Goal: Task Accomplishment & Management: Complete application form

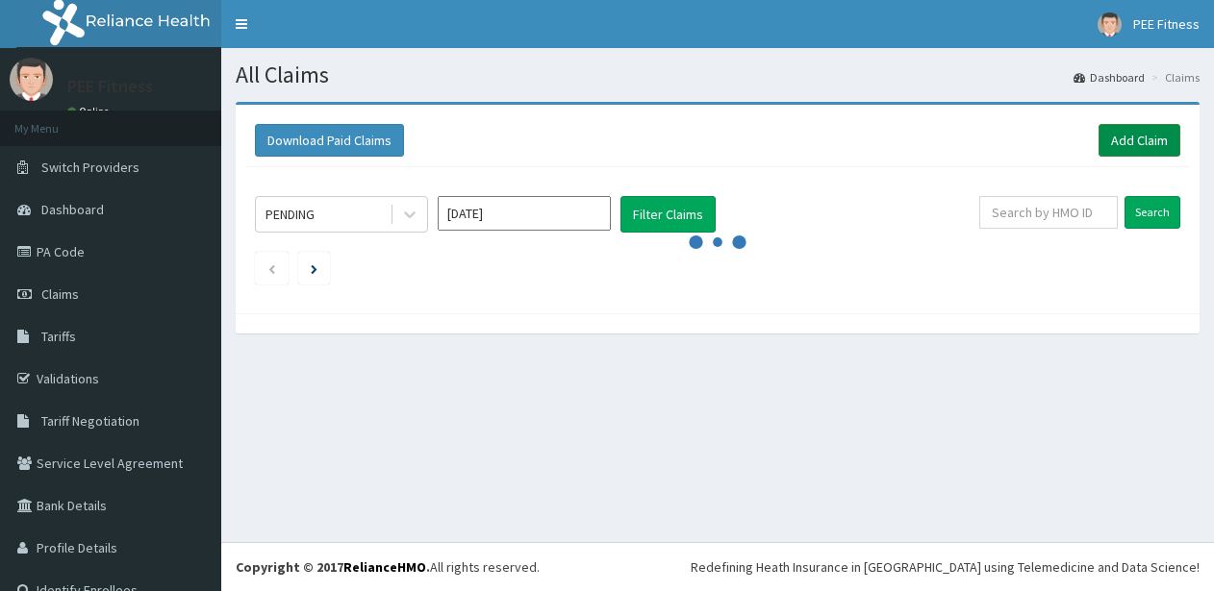
click at [1140, 138] on link "Add Claim" at bounding box center [1139, 140] width 82 height 33
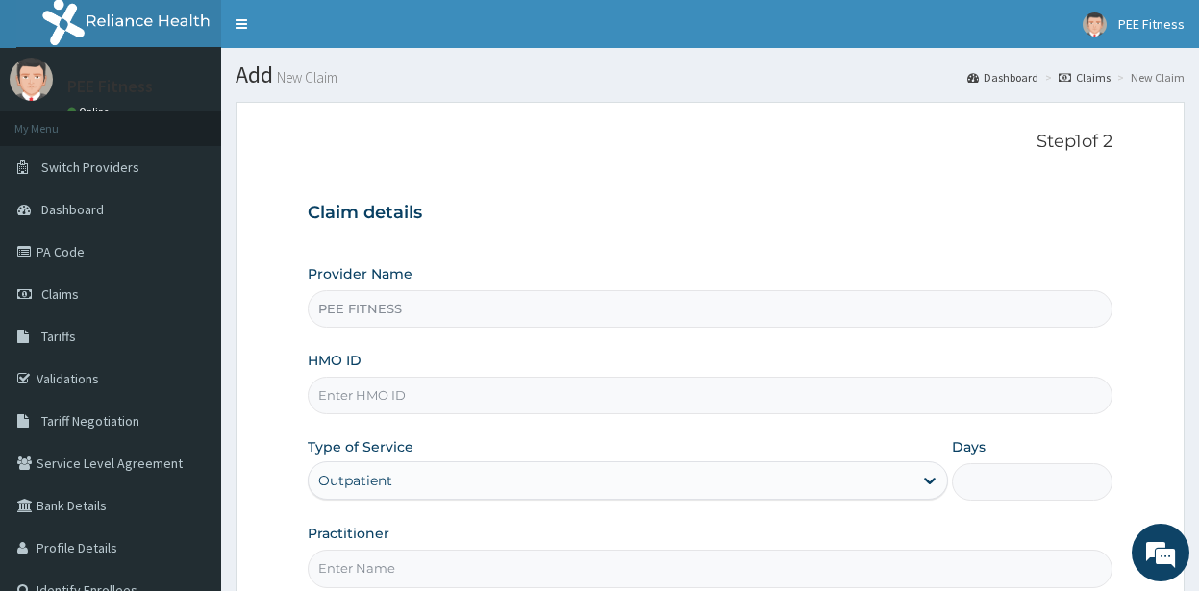
type input "PEE FITNESS"
type input "1"
click at [355, 393] on input "HMO ID" at bounding box center [710, 396] width 805 height 38
type input "HDL/10003/A"
click at [353, 570] on input "Practitioner" at bounding box center [710, 569] width 805 height 38
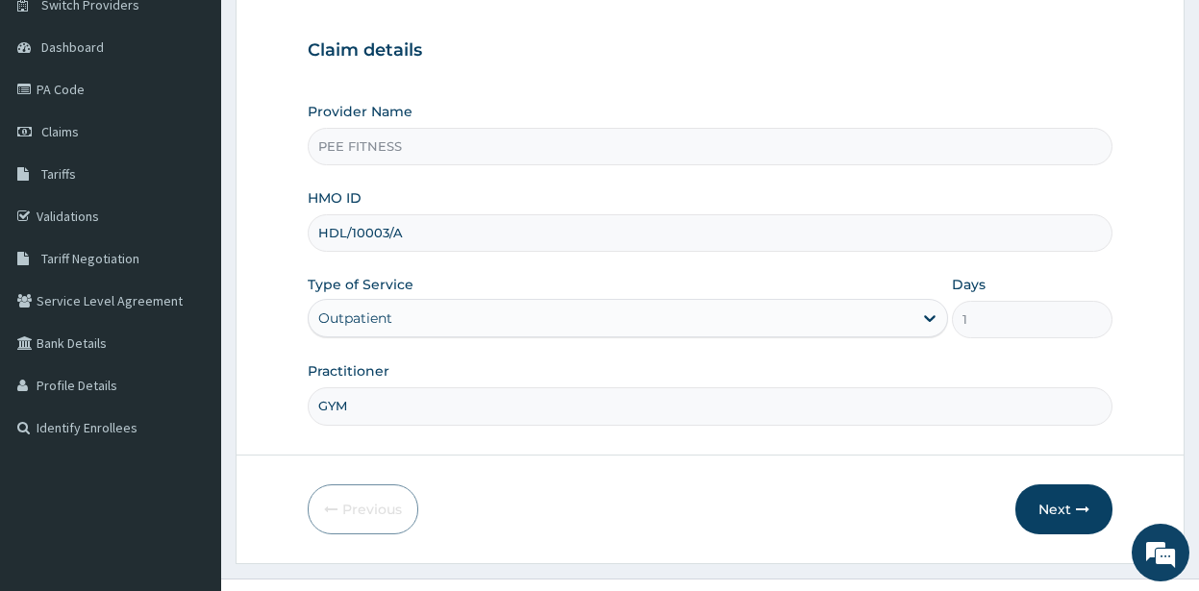
scroll to position [199, 0]
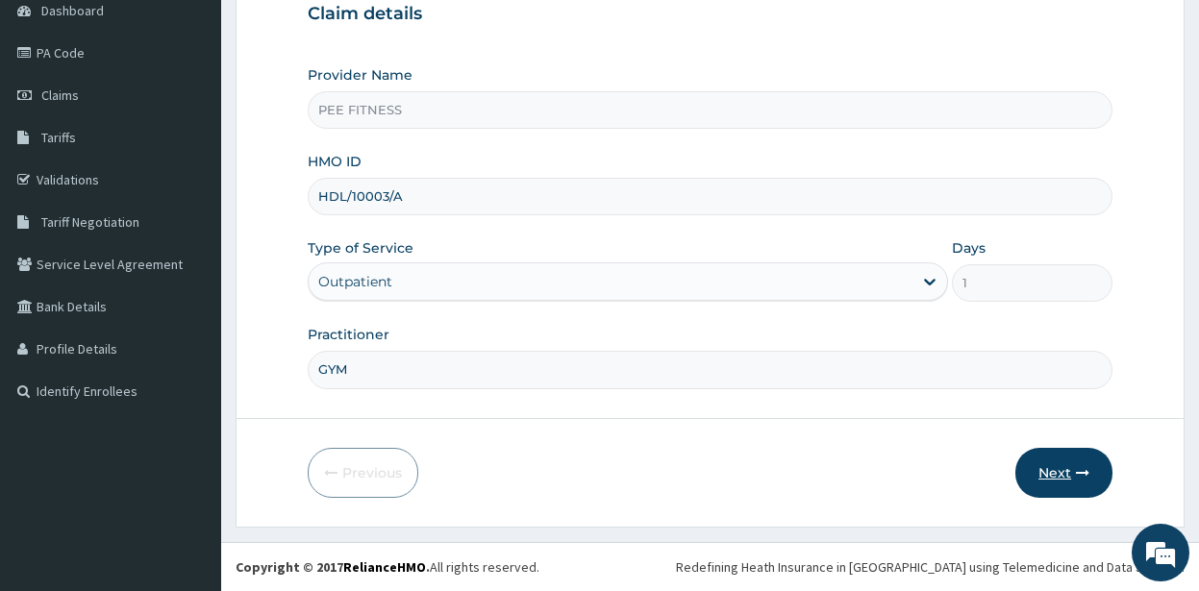
type input "GYM"
click at [1064, 470] on button "Next" at bounding box center [1064, 473] width 97 height 50
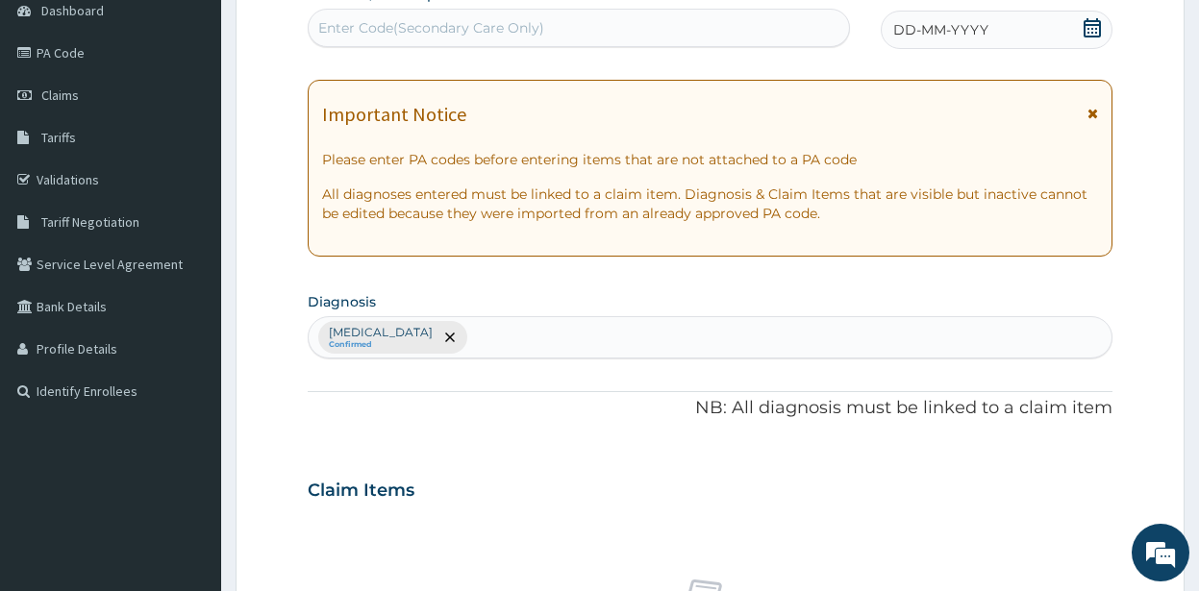
click at [1089, 33] on icon at bounding box center [1092, 27] width 17 height 19
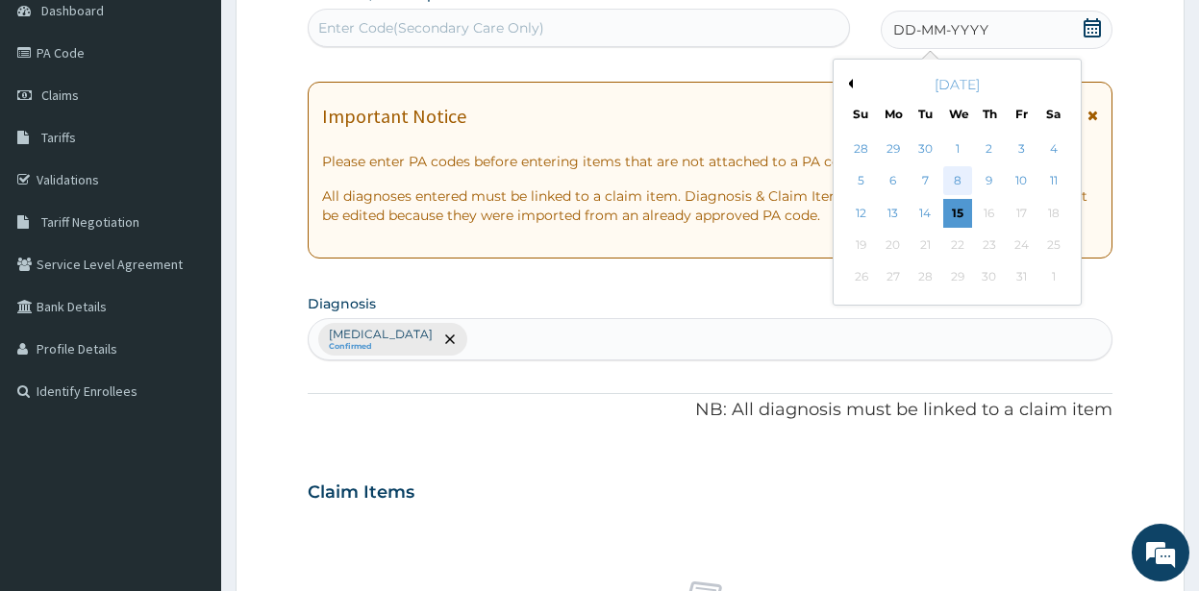
click at [963, 182] on div "8" at bounding box center [957, 181] width 29 height 29
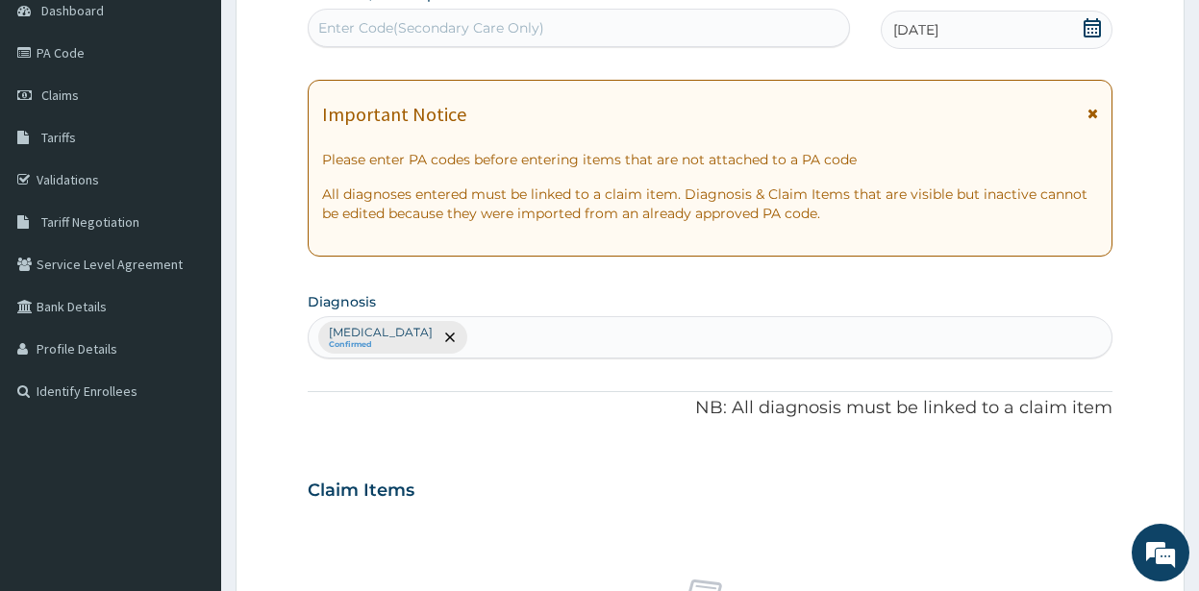
click at [354, 27] on div "Enter Code(Secondary Care Only)" at bounding box center [431, 27] width 226 height 19
type input "PA/5BEA56"
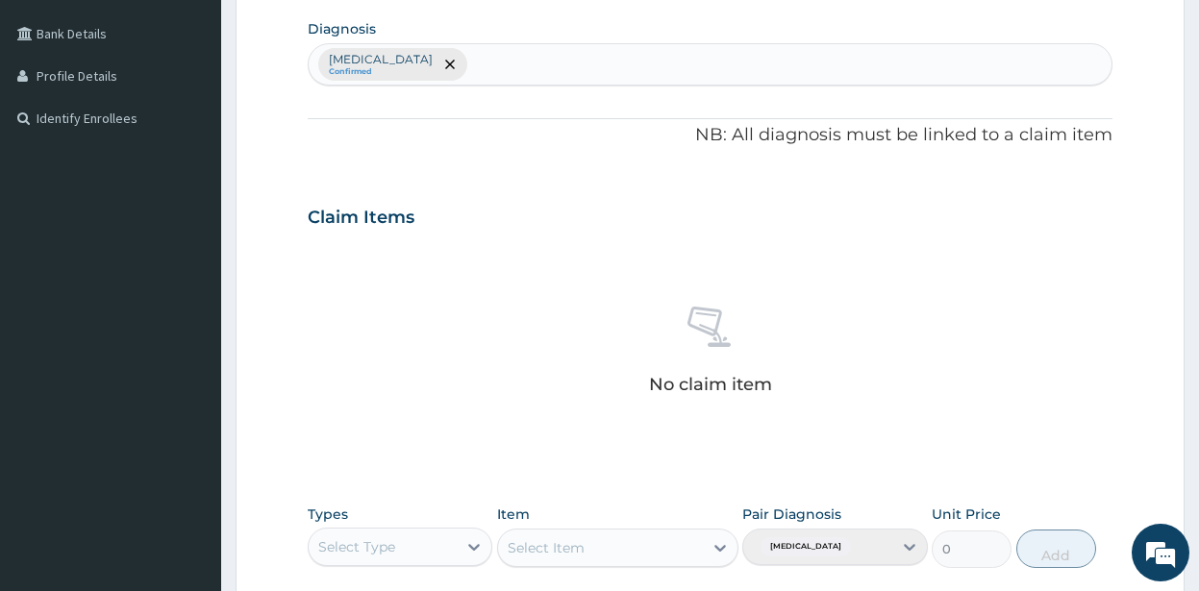
scroll to position [795, 0]
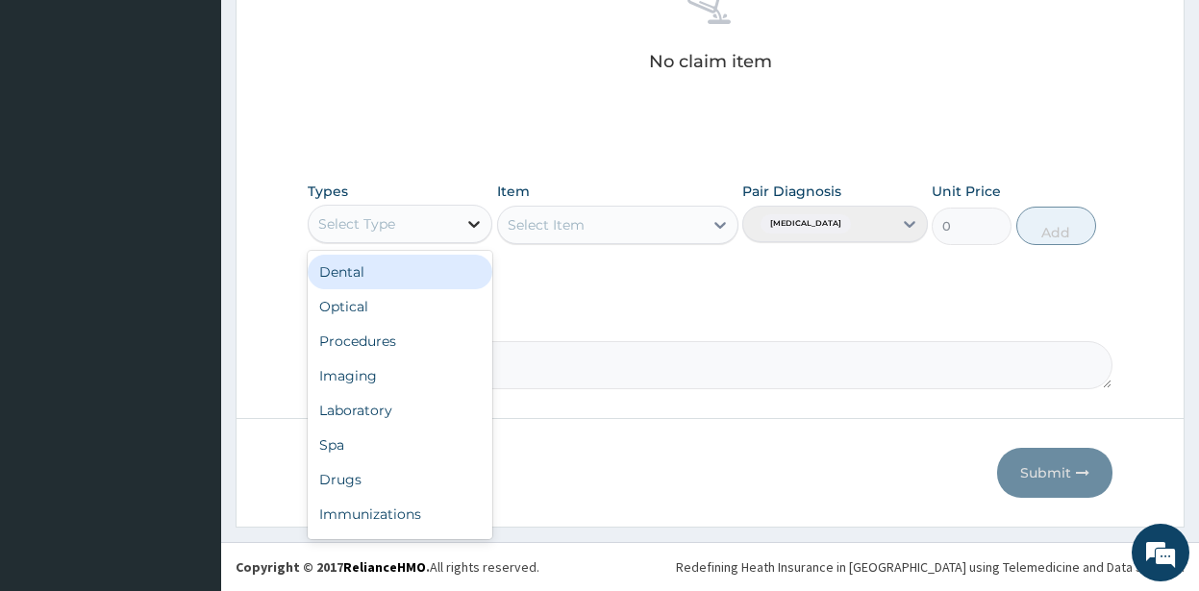
click at [475, 221] on icon at bounding box center [474, 223] width 19 height 19
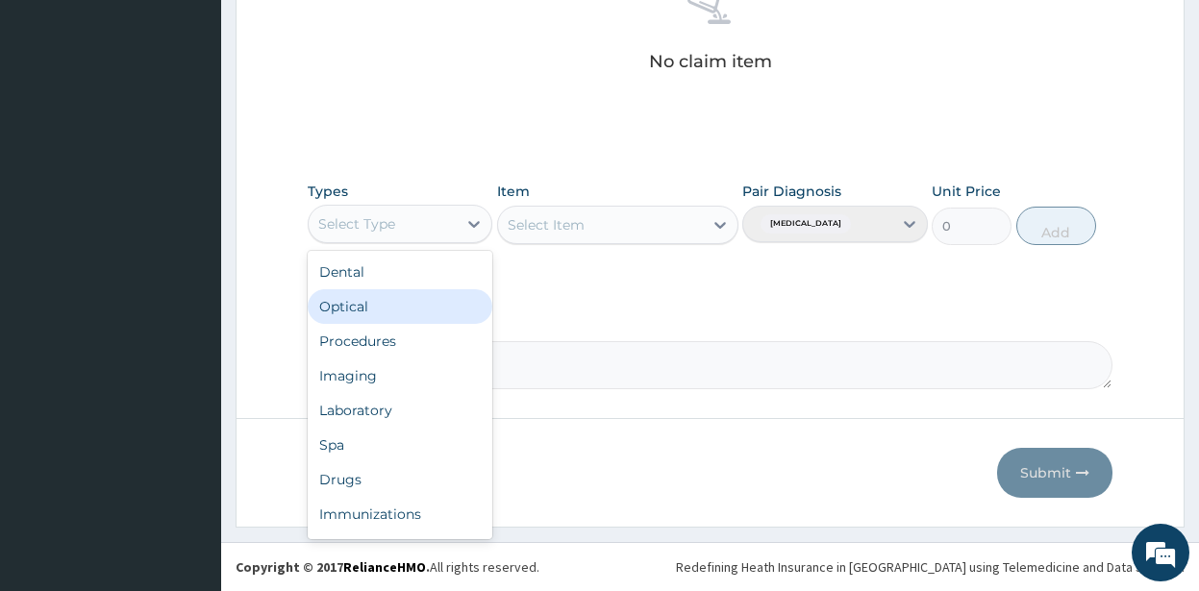
scroll to position [65, 0]
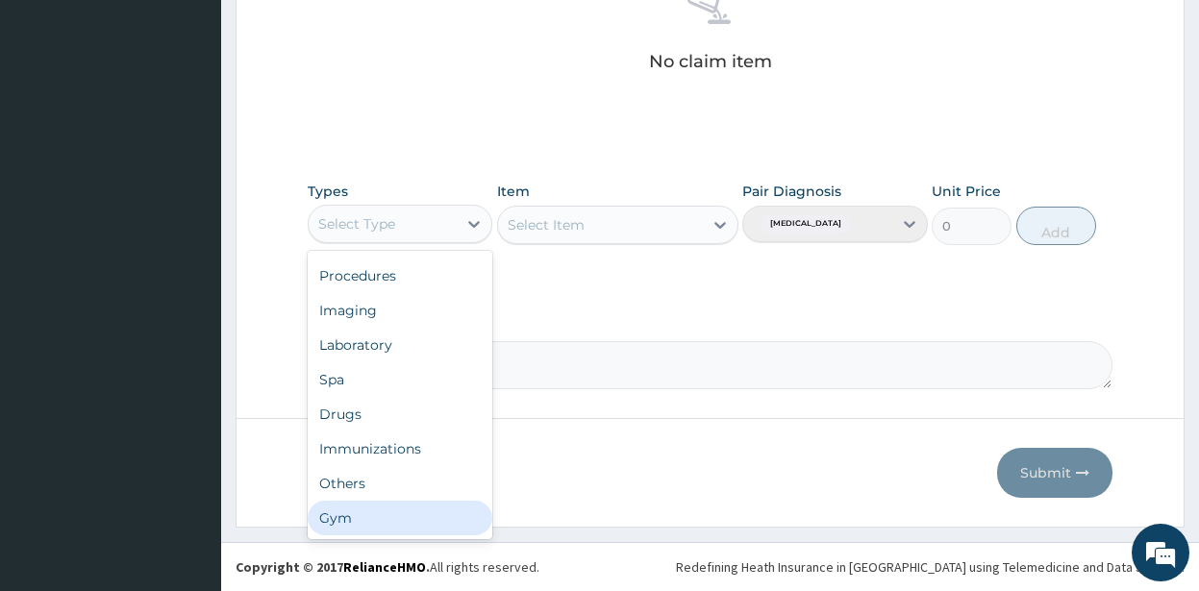
click at [346, 515] on div "Gym" at bounding box center [401, 518] width 186 height 35
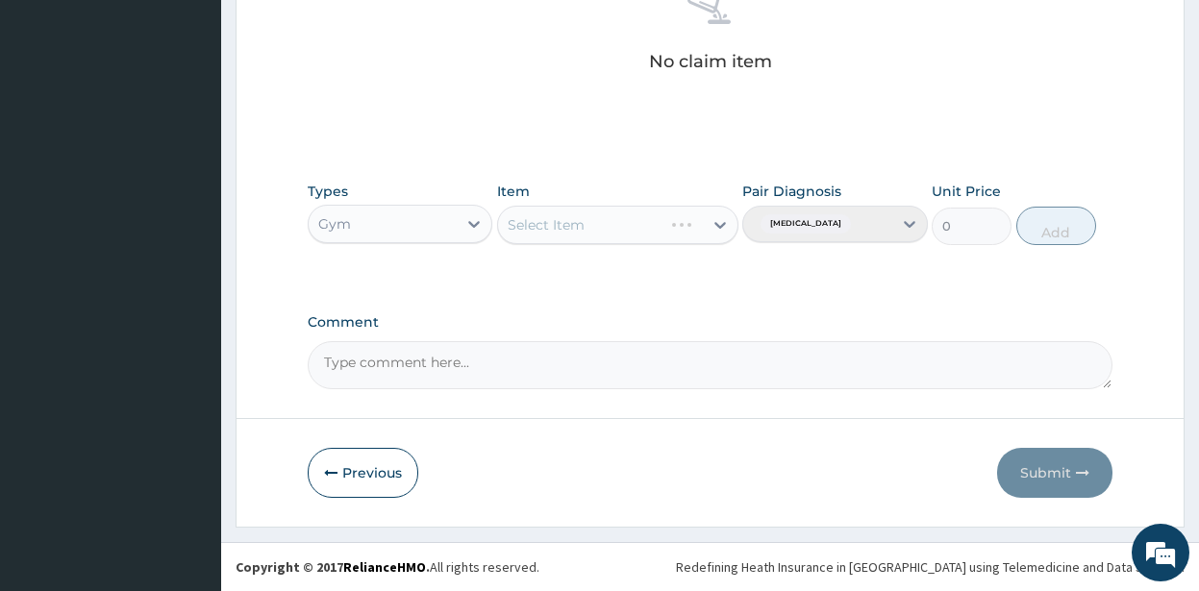
click at [719, 223] on div "Select Item" at bounding box center [617, 225] width 241 height 38
click at [717, 222] on div "Select Item" at bounding box center [617, 225] width 241 height 38
click at [720, 224] on icon at bounding box center [720, 224] width 19 height 19
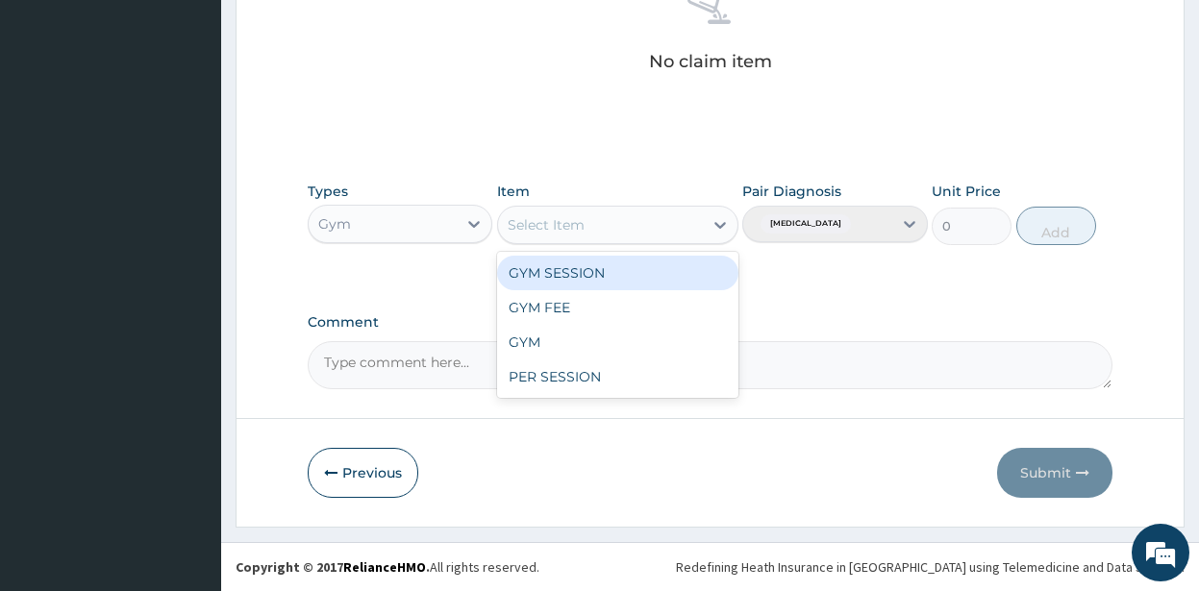
click at [595, 268] on div "GYM SESSION" at bounding box center [617, 273] width 241 height 35
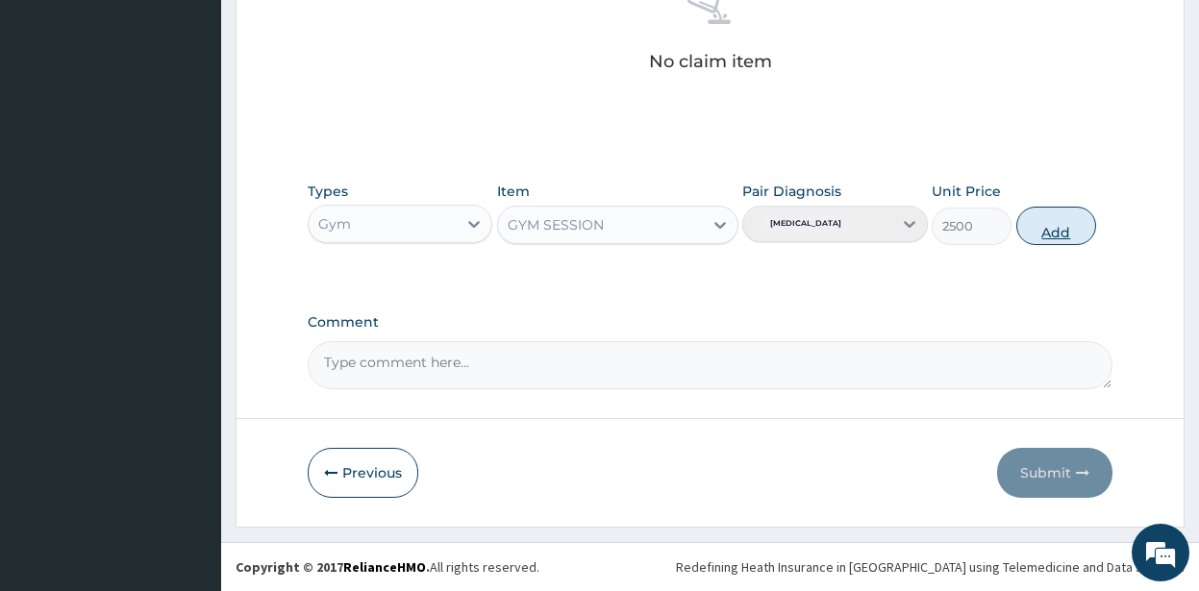
click at [1060, 235] on button "Add" at bounding box center [1057, 226] width 81 height 38
type input "0"
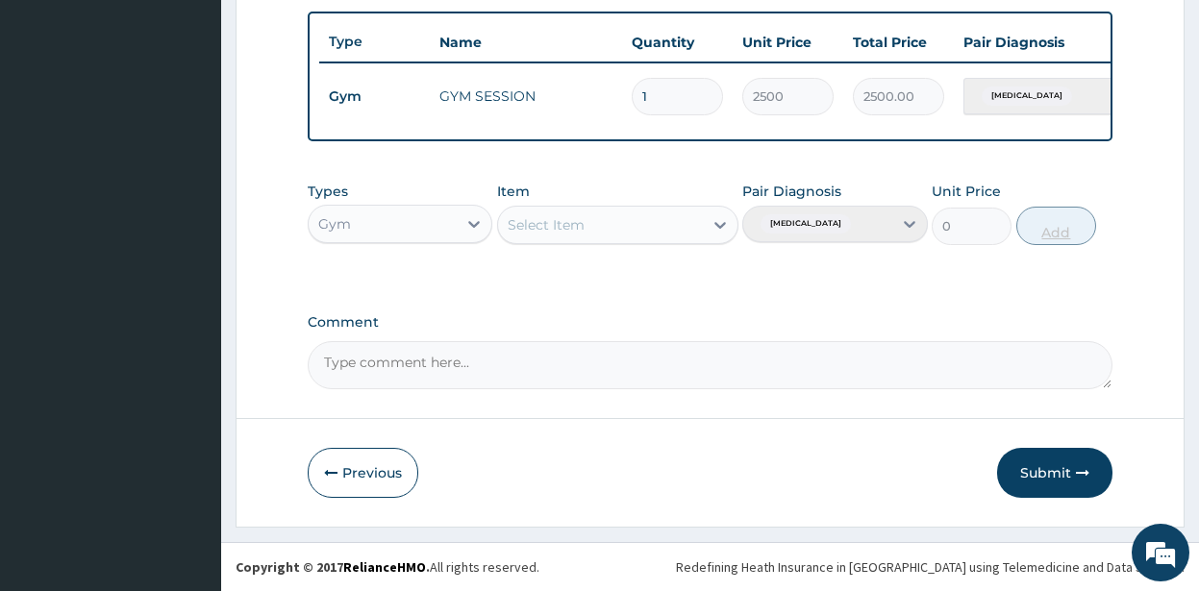
scroll to position [718, 0]
click at [1044, 466] on button "Submit" at bounding box center [1054, 473] width 115 height 50
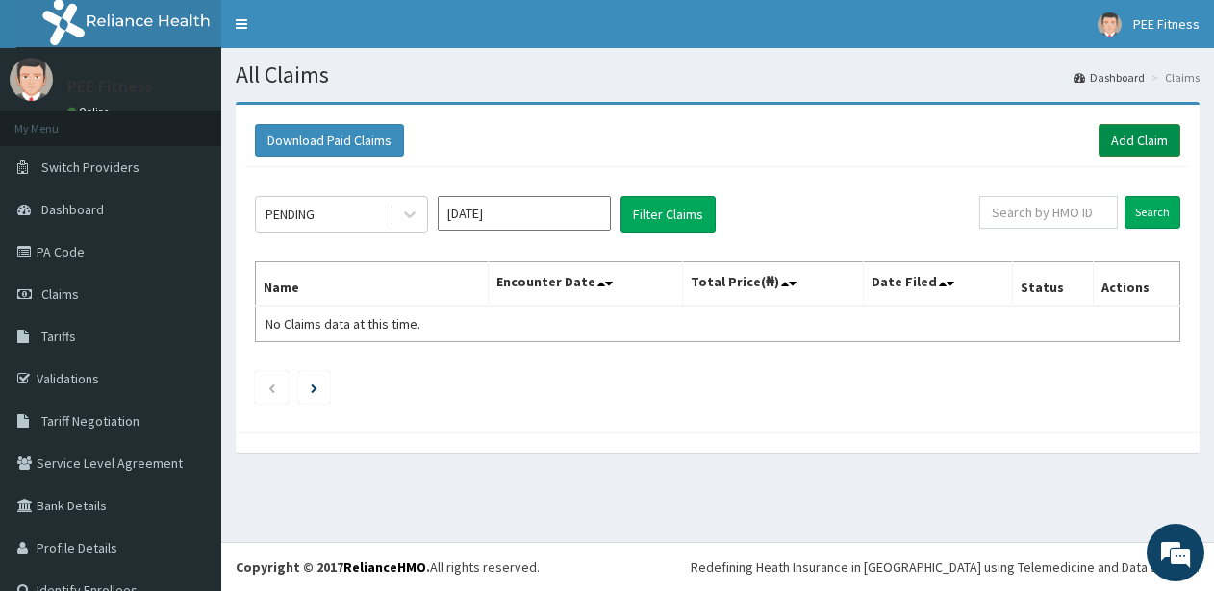
click at [1123, 136] on link "Add Claim" at bounding box center [1139, 140] width 82 height 33
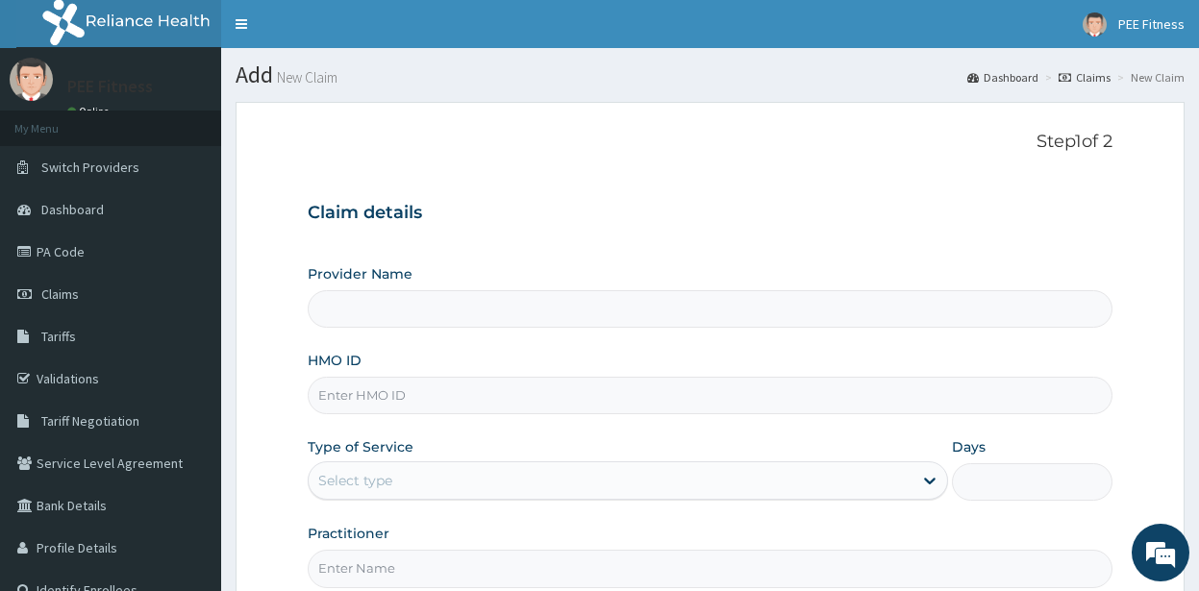
type input "PEE FITNESS"
type input "1"
click at [355, 402] on input "HMO ID" at bounding box center [710, 396] width 805 height 38
type input "PLI/10067/A"
click at [383, 572] on input "Practitioner" at bounding box center [710, 569] width 805 height 38
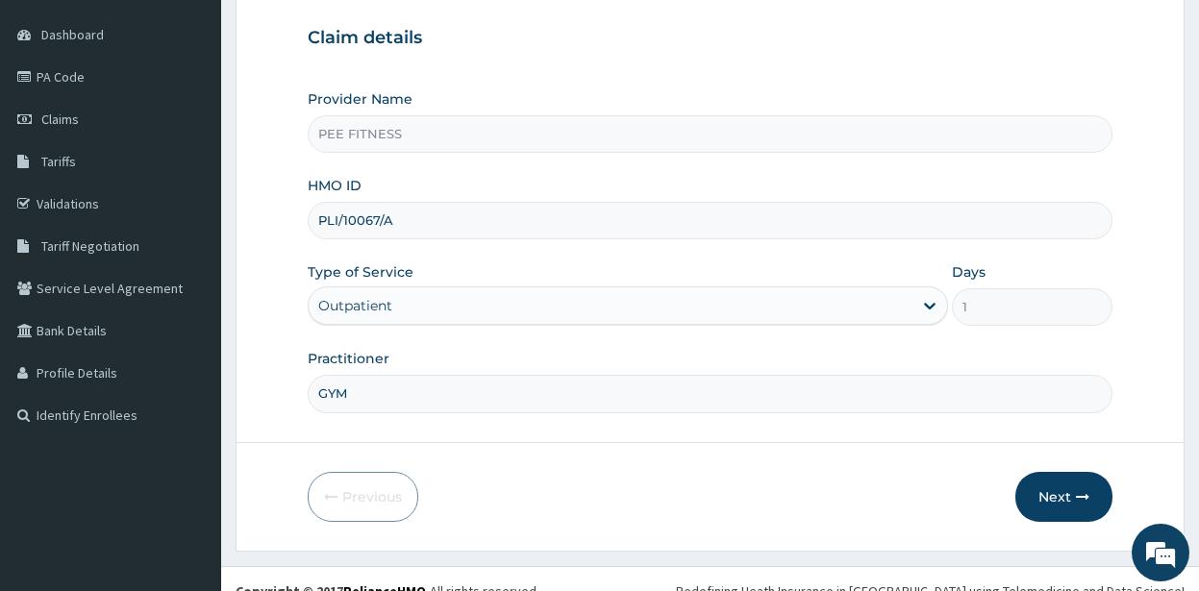
scroll to position [199, 0]
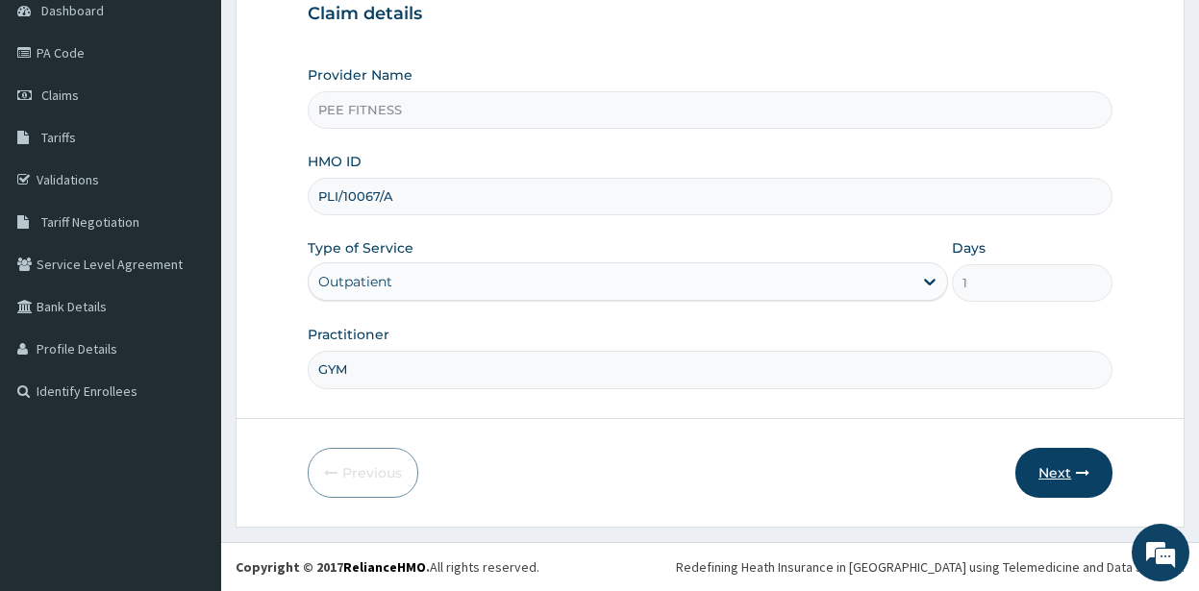
type input "GYM"
click at [1060, 465] on button "Next" at bounding box center [1064, 473] width 97 height 50
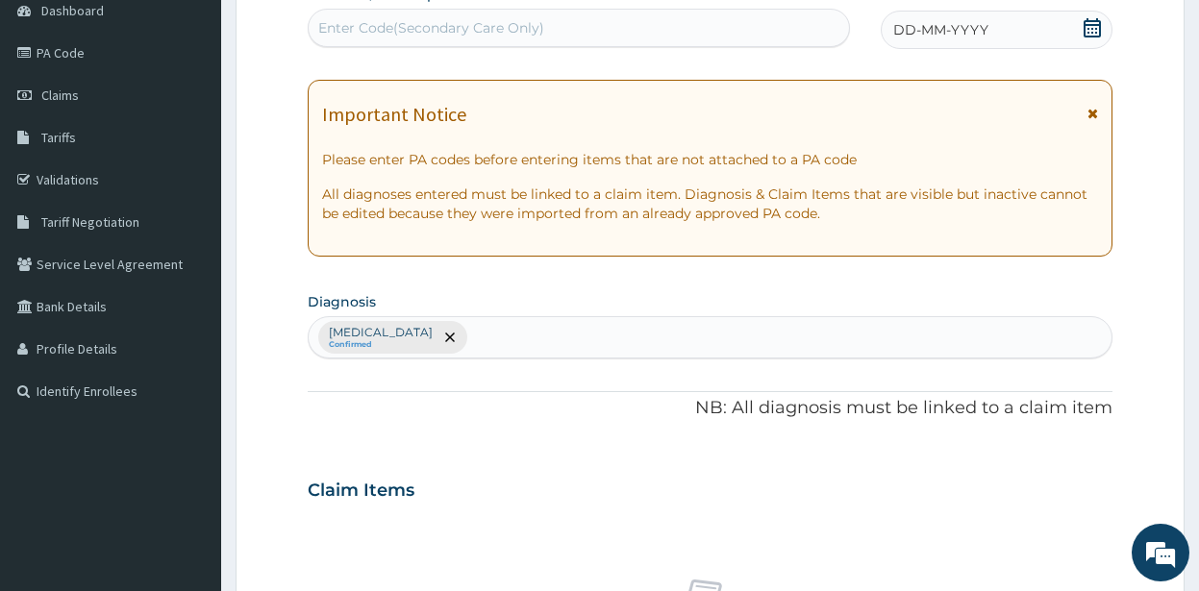
click at [1094, 25] on icon at bounding box center [1092, 27] width 17 height 19
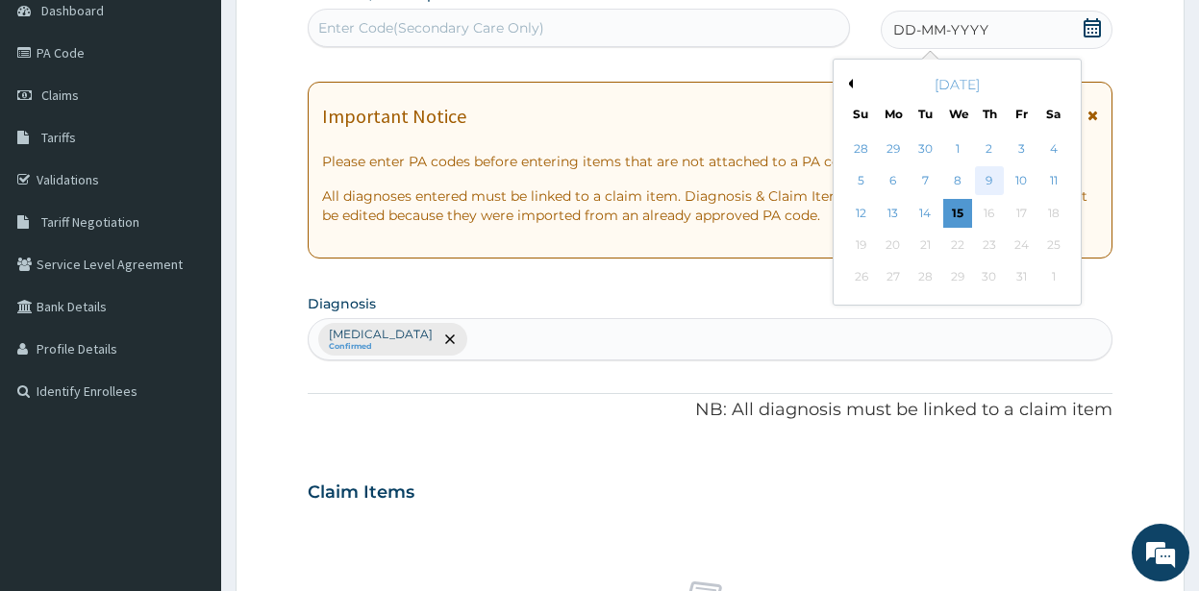
click at [990, 181] on div "9" at bounding box center [988, 181] width 29 height 29
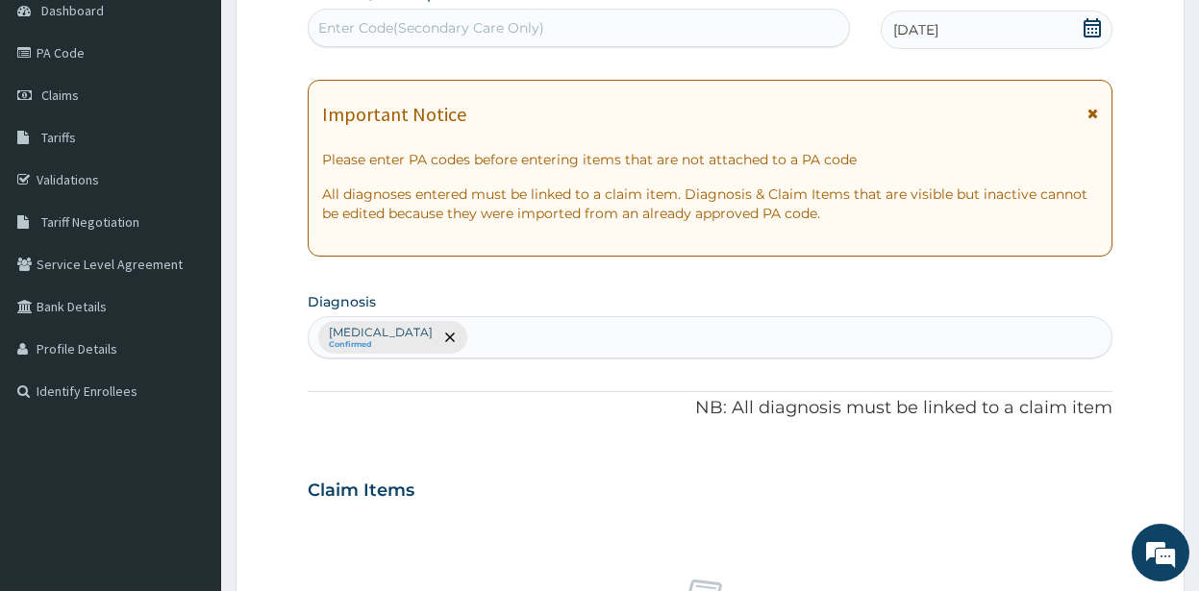
click at [436, 18] on div "Enter Code(Secondary Care Only)" at bounding box center [431, 27] width 226 height 19
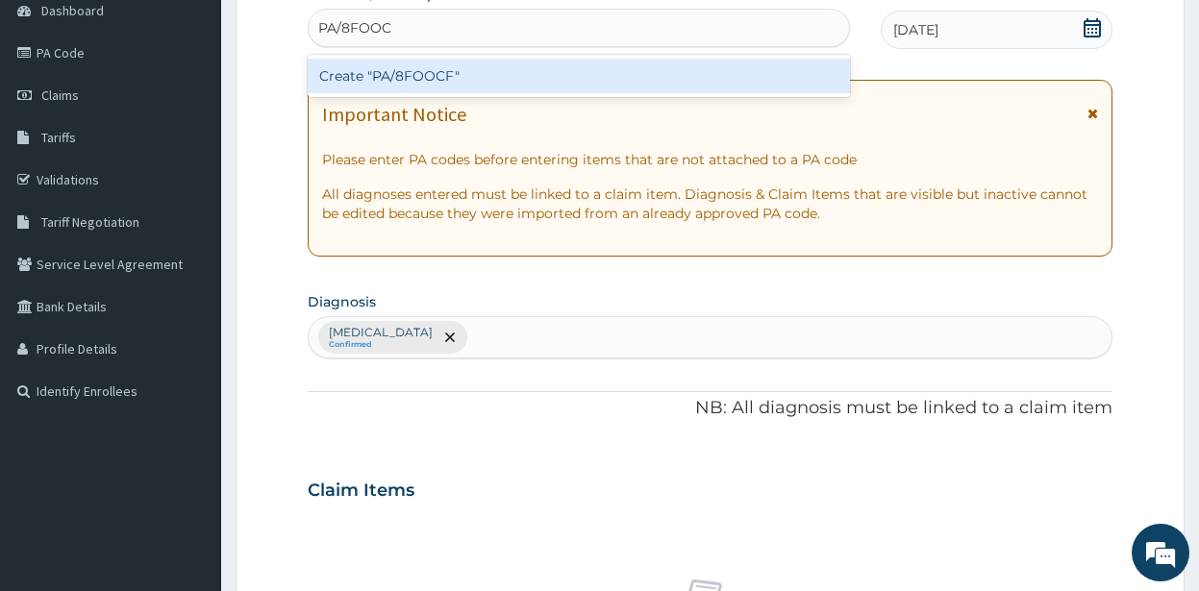
type input "PA/8FOOCF"
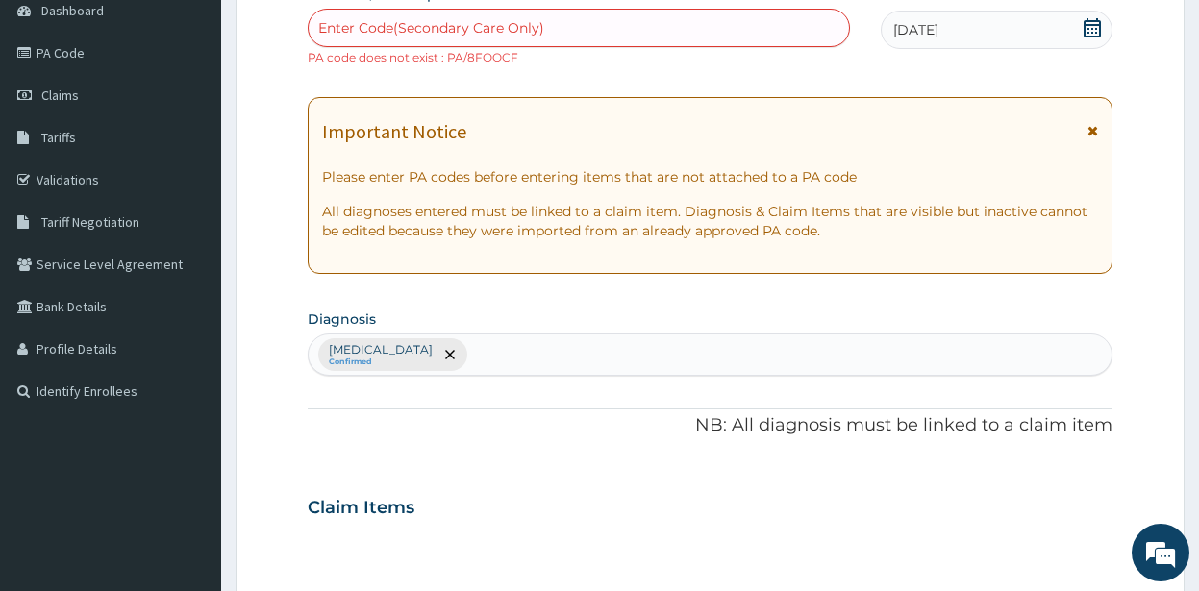
click at [338, 24] on div "Enter Code(Secondary Care Only)" at bounding box center [431, 27] width 226 height 19
type input "PA/8F00CF"
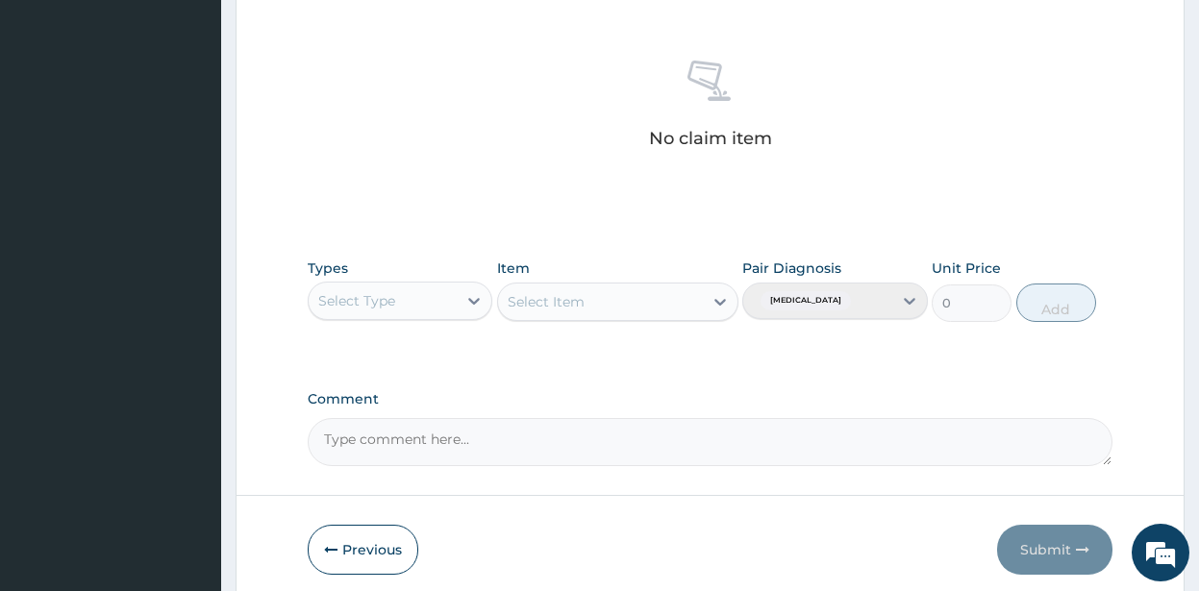
scroll to position [795, 0]
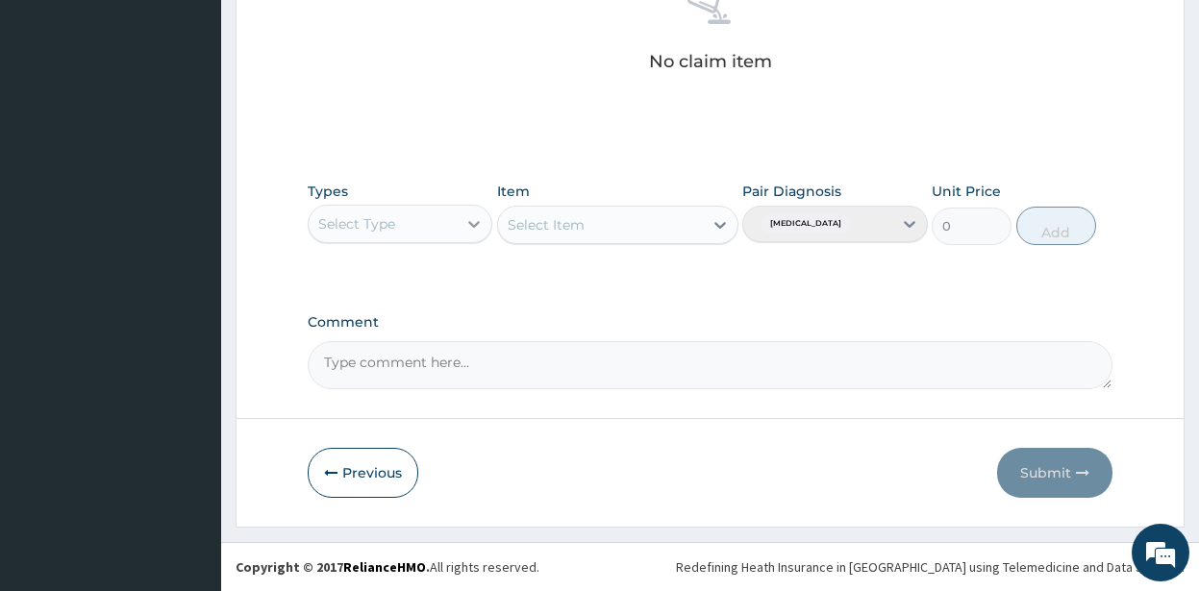
click at [470, 219] on icon at bounding box center [474, 223] width 19 height 19
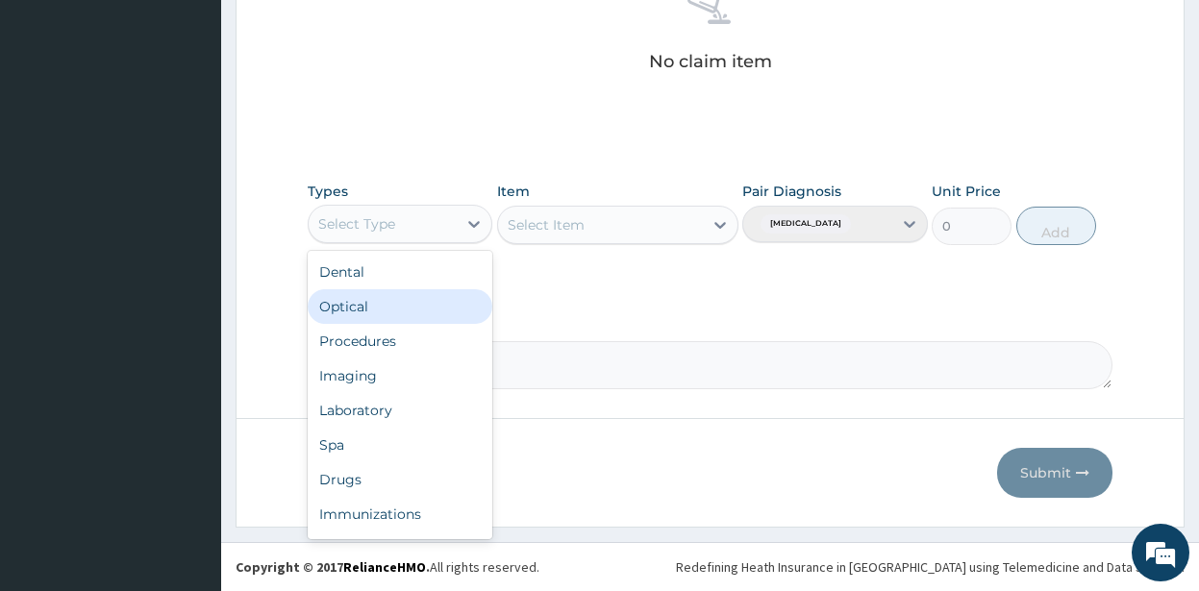
scroll to position [65, 0]
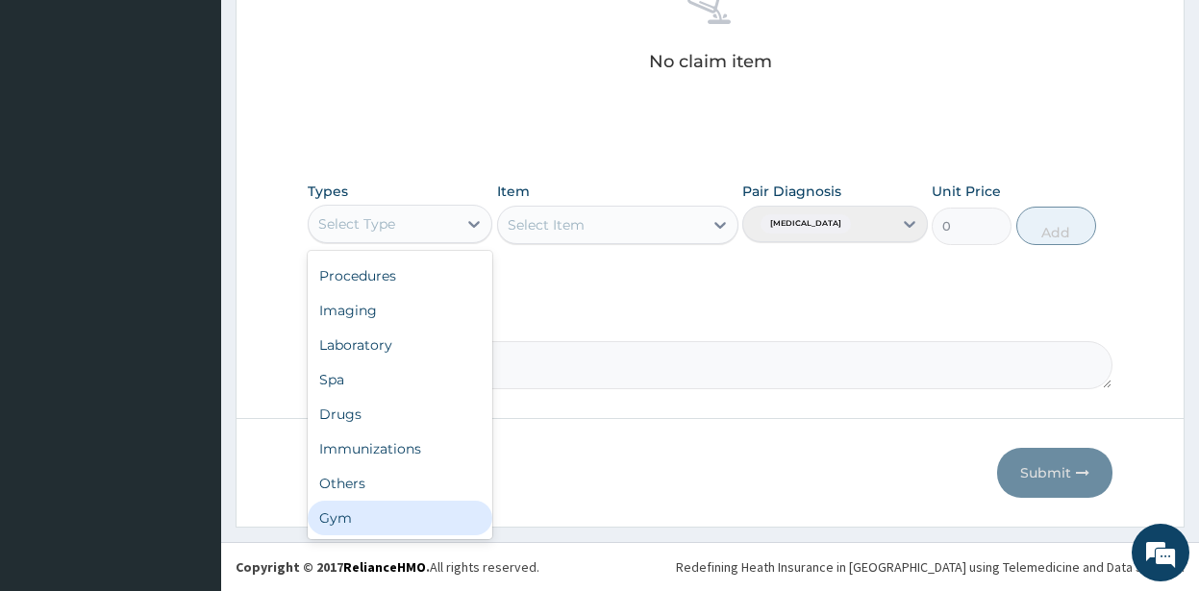
click at [361, 515] on div "Gym" at bounding box center [401, 518] width 186 height 35
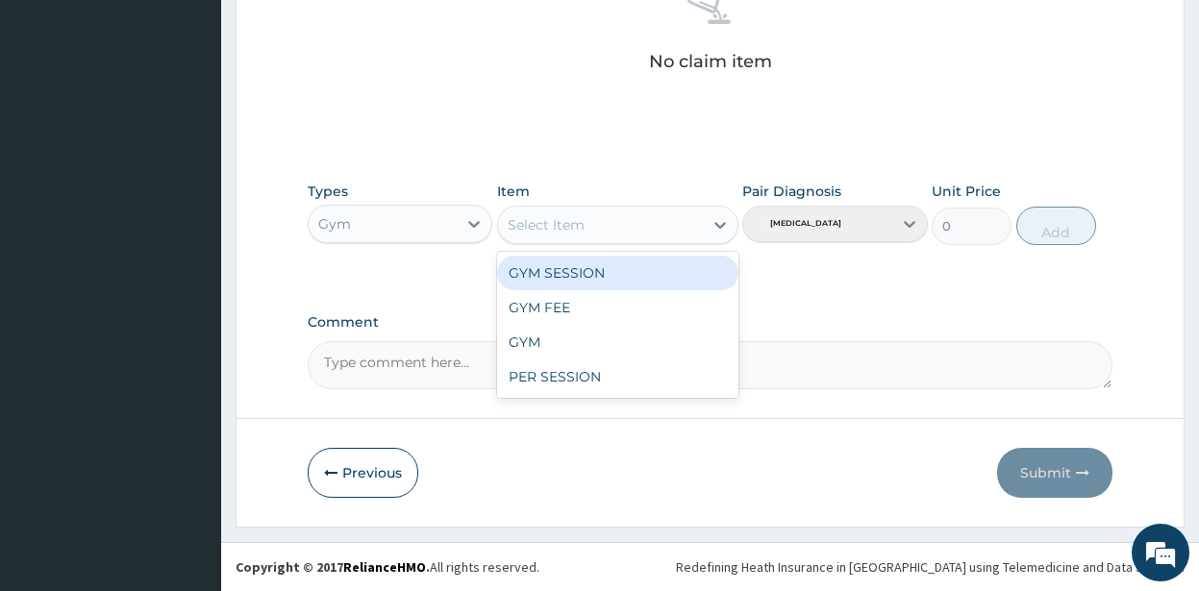
click at [721, 225] on icon at bounding box center [721, 225] width 12 height 7
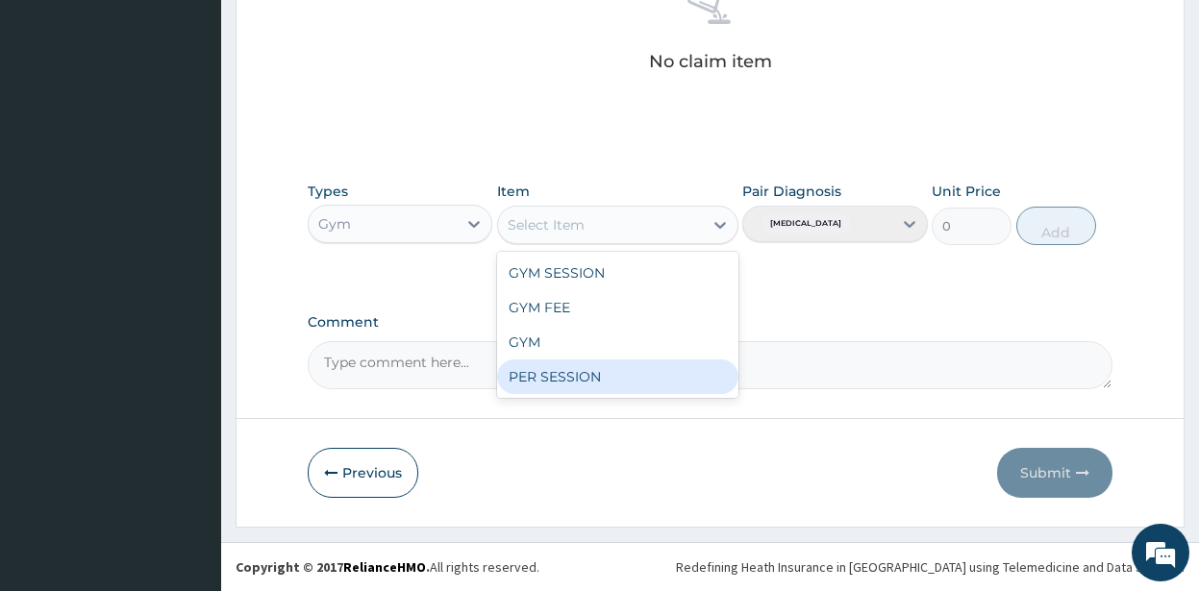
click at [553, 374] on div "PER SESSION" at bounding box center [617, 377] width 241 height 35
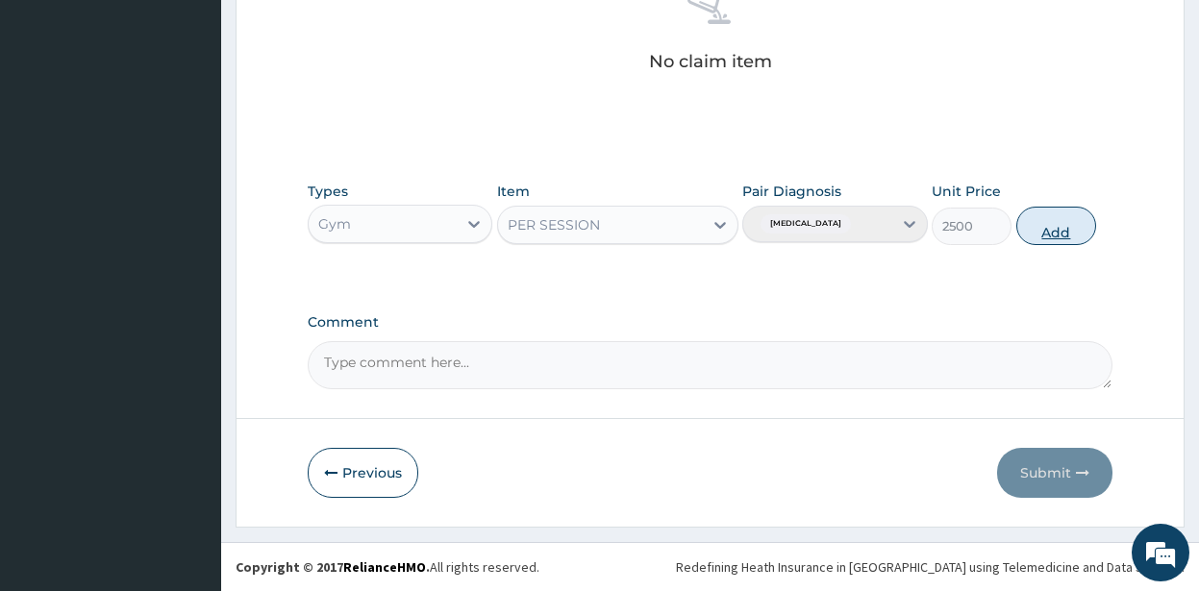
click at [1060, 230] on button "Add" at bounding box center [1057, 226] width 81 height 38
type input "0"
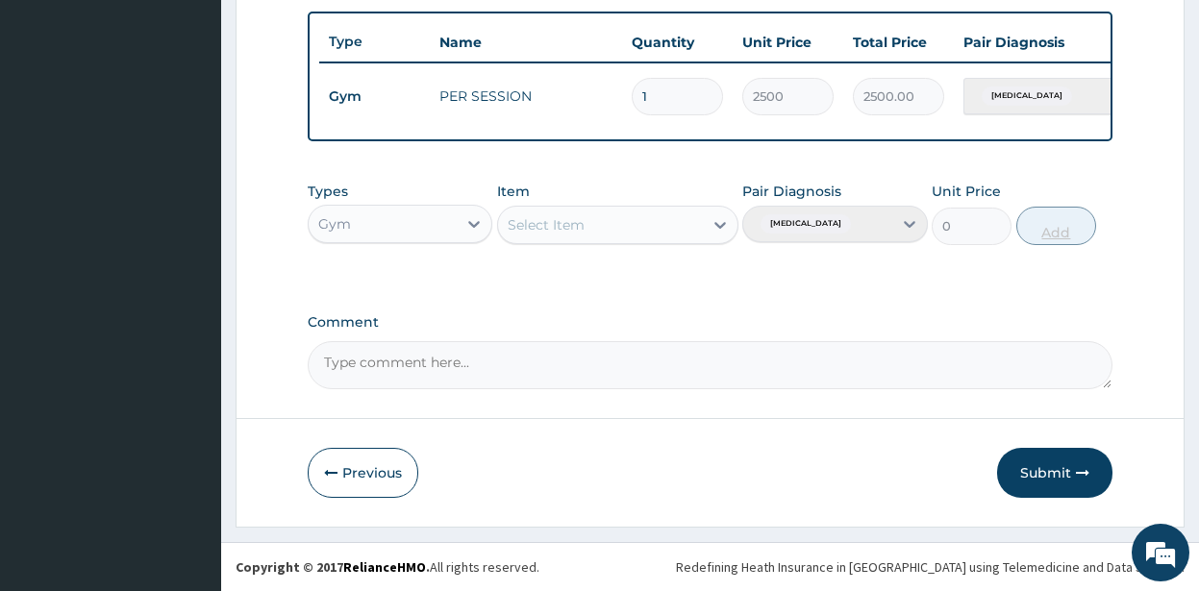
scroll to position [718, 0]
click at [1050, 474] on button "Submit" at bounding box center [1054, 473] width 115 height 50
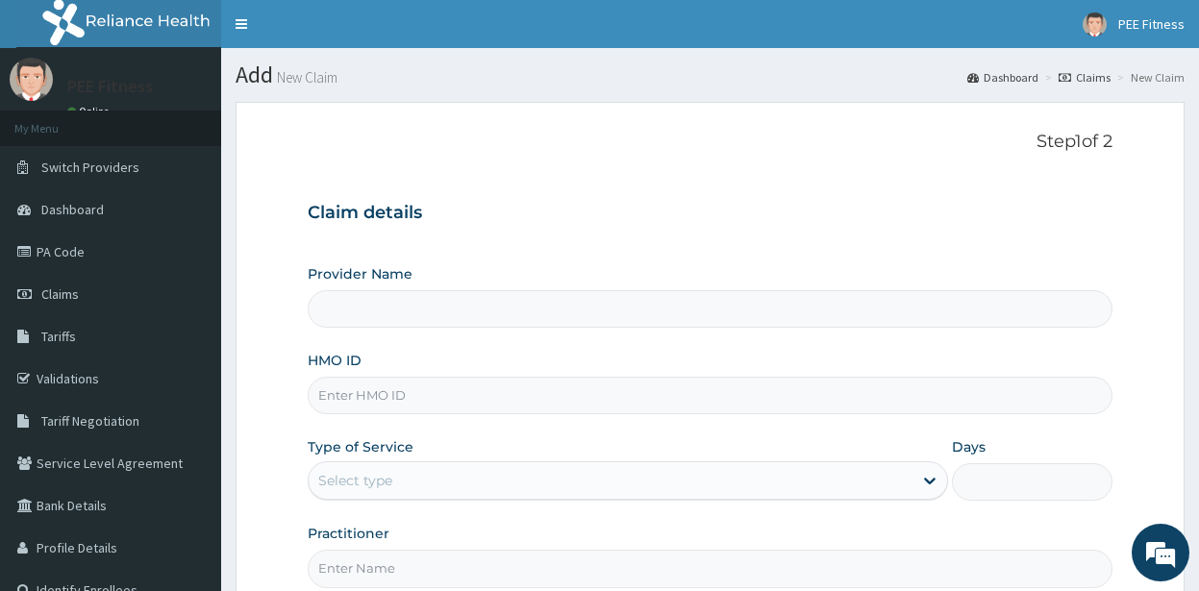
type input "PEE FITNESS"
type input "1"
click at [345, 394] on input "HMO ID" at bounding box center [710, 396] width 805 height 38
type input "NEM/10055/B"
click at [339, 564] on input "Practitioner" at bounding box center [710, 569] width 805 height 38
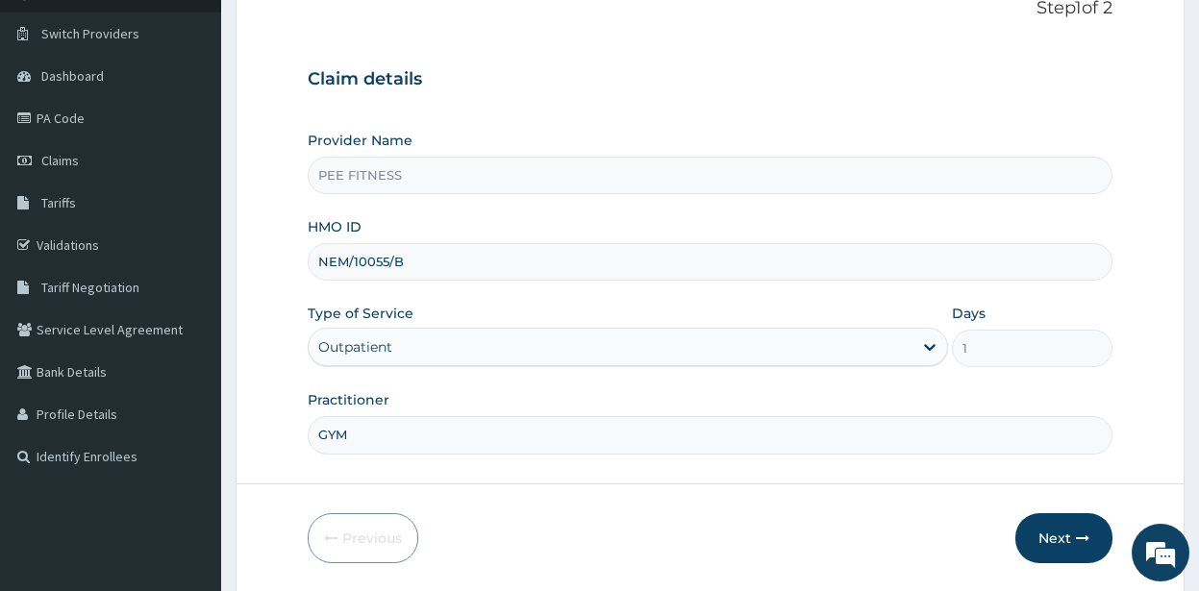
scroll to position [199, 0]
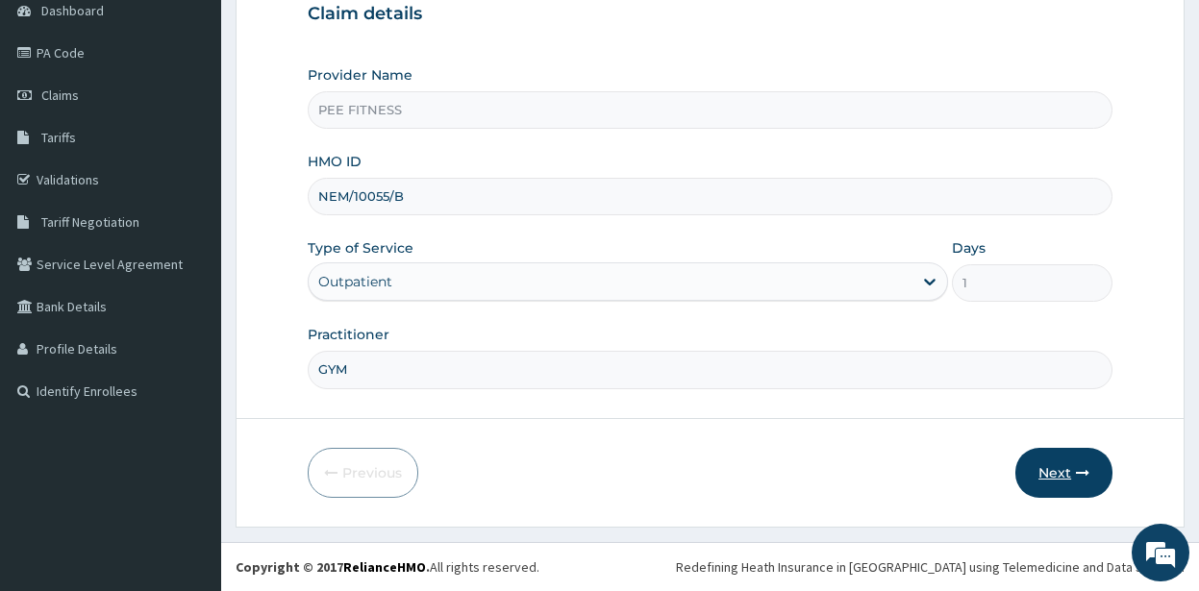
type input "GYM"
click at [1048, 480] on button "Next" at bounding box center [1064, 473] width 97 height 50
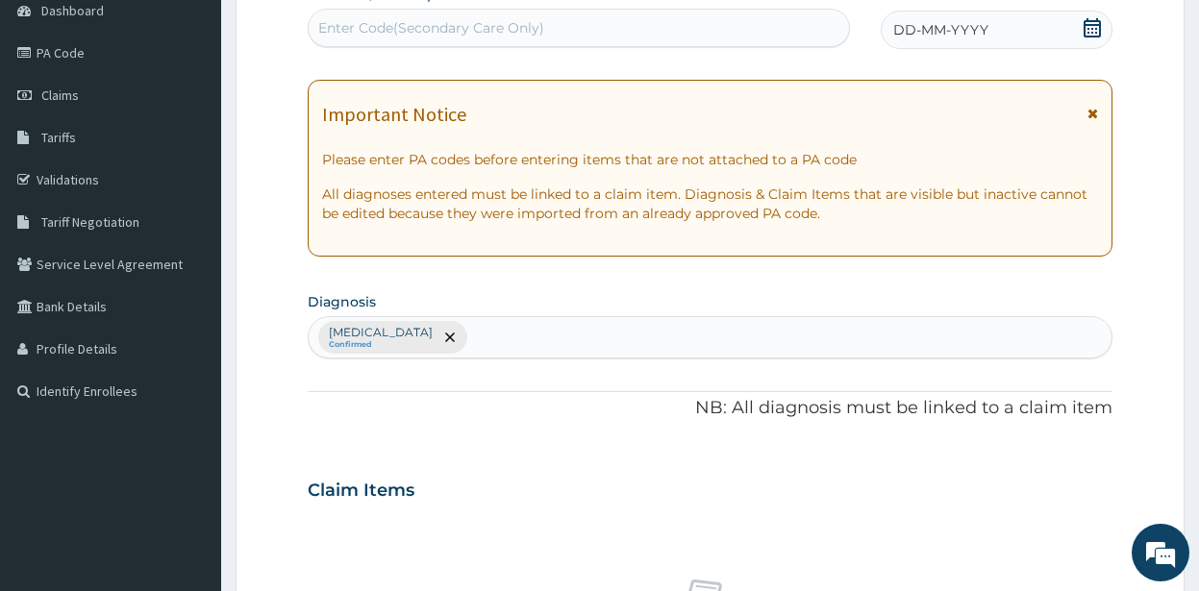
click at [1085, 22] on icon at bounding box center [1092, 27] width 17 height 19
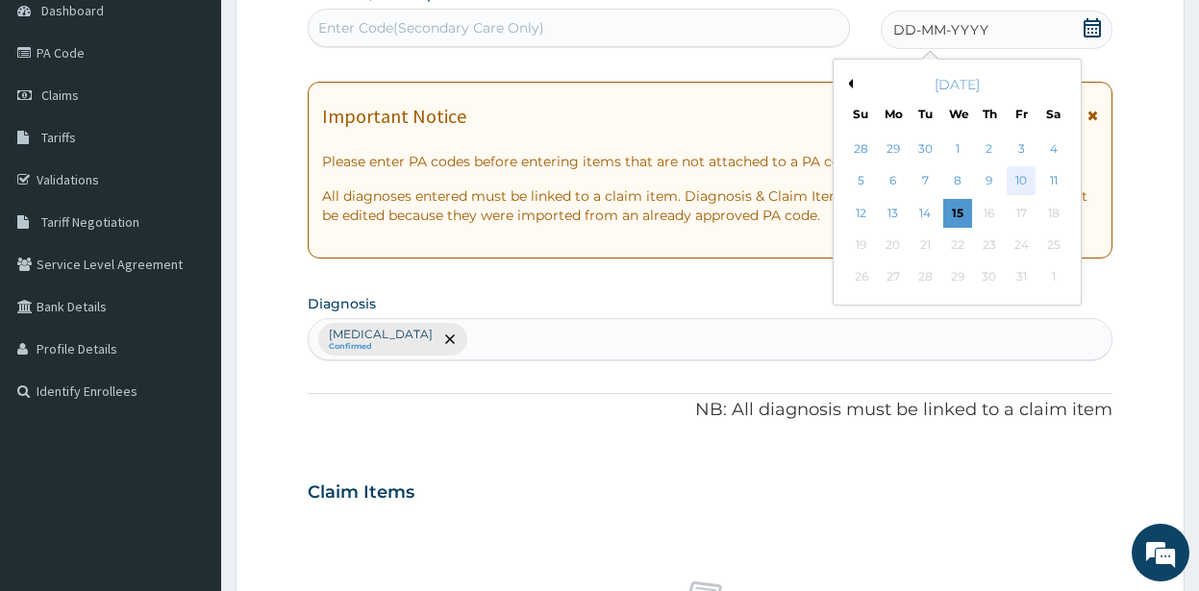
click at [1021, 180] on div "10" at bounding box center [1021, 181] width 29 height 29
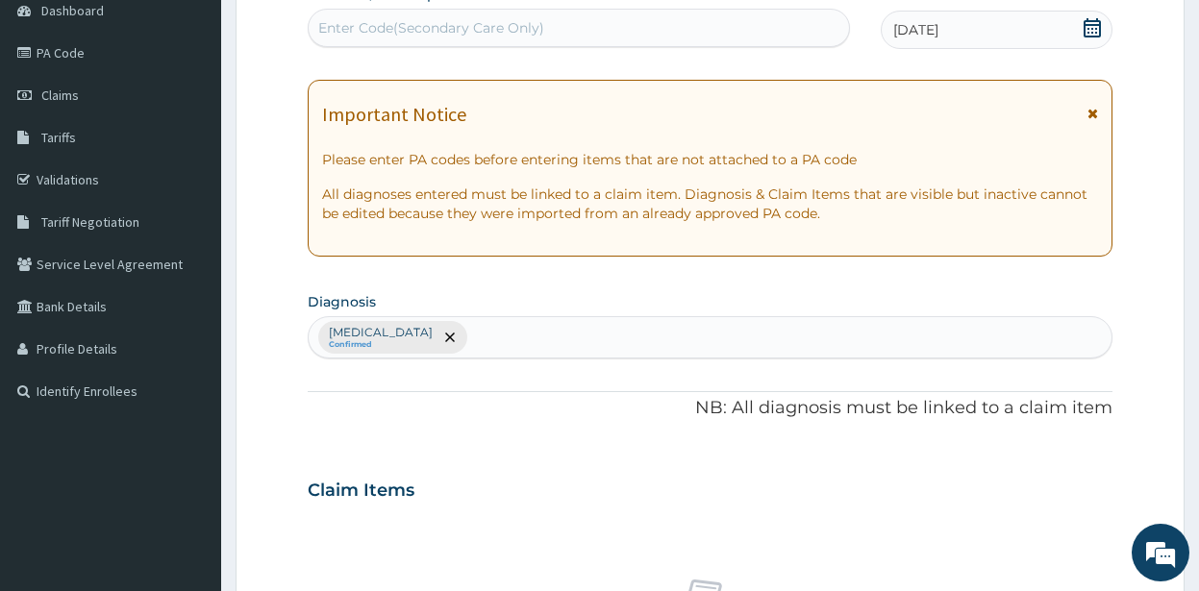
click at [364, 35] on div "Enter Code(Secondary Care Only)" at bounding box center [431, 27] width 226 height 19
type input "PA/78AED9"
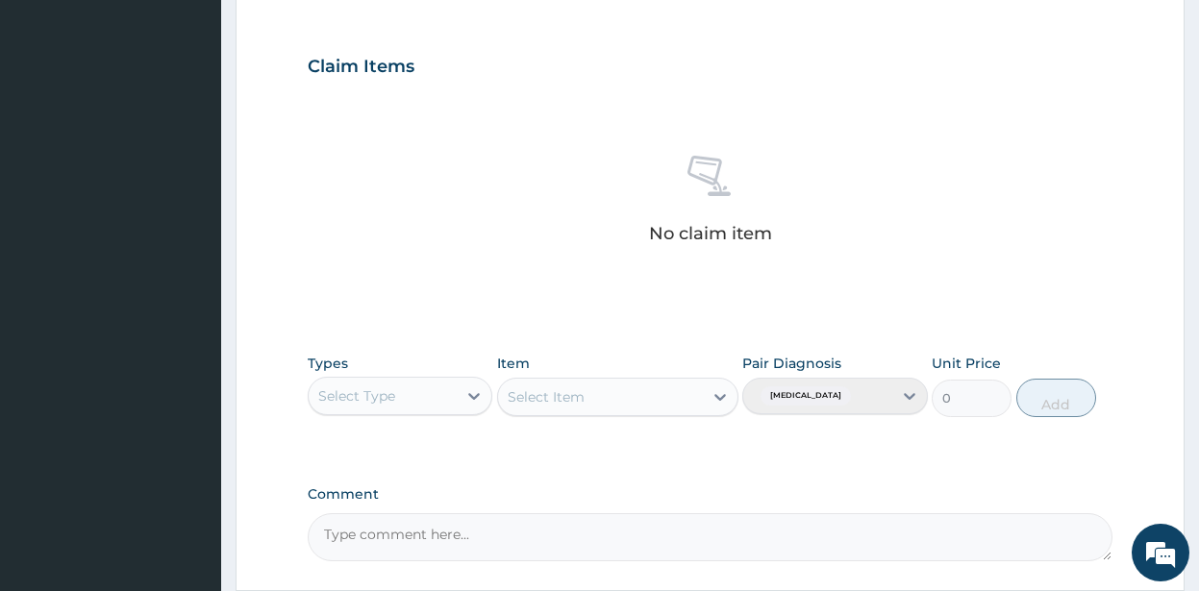
scroll to position [795, 0]
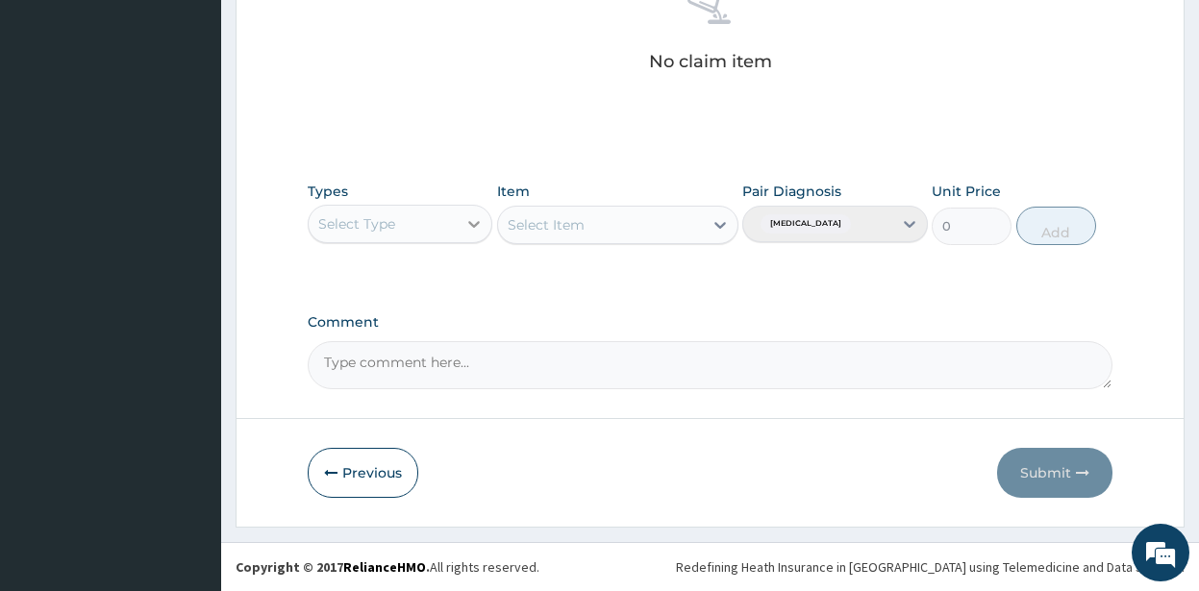
click at [472, 221] on icon at bounding box center [474, 223] width 19 height 19
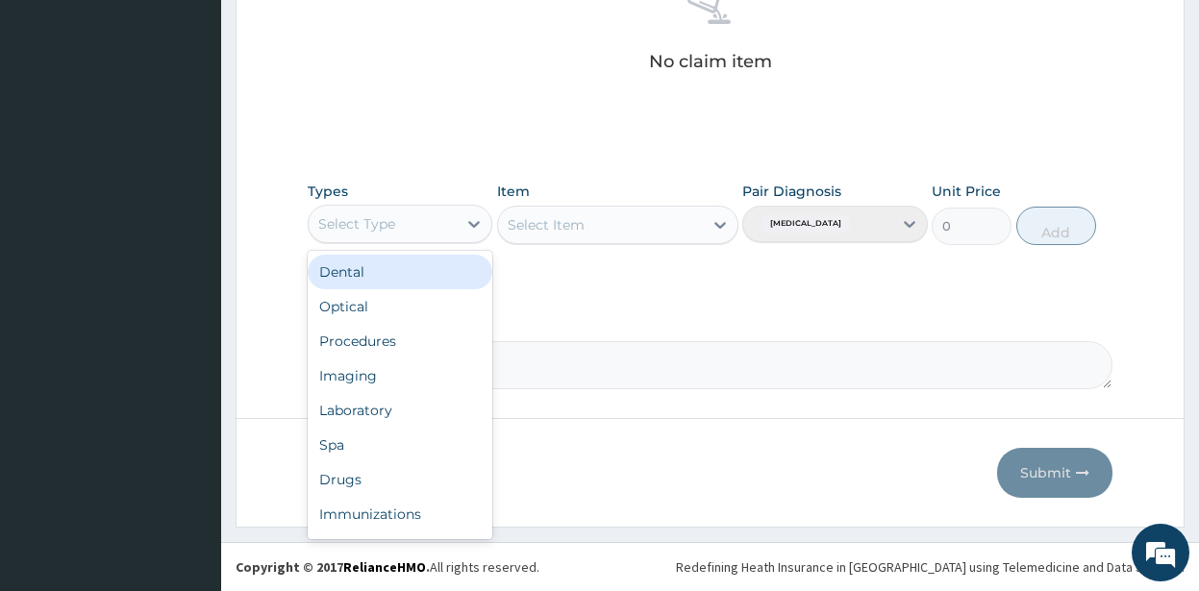
scroll to position [65, 0]
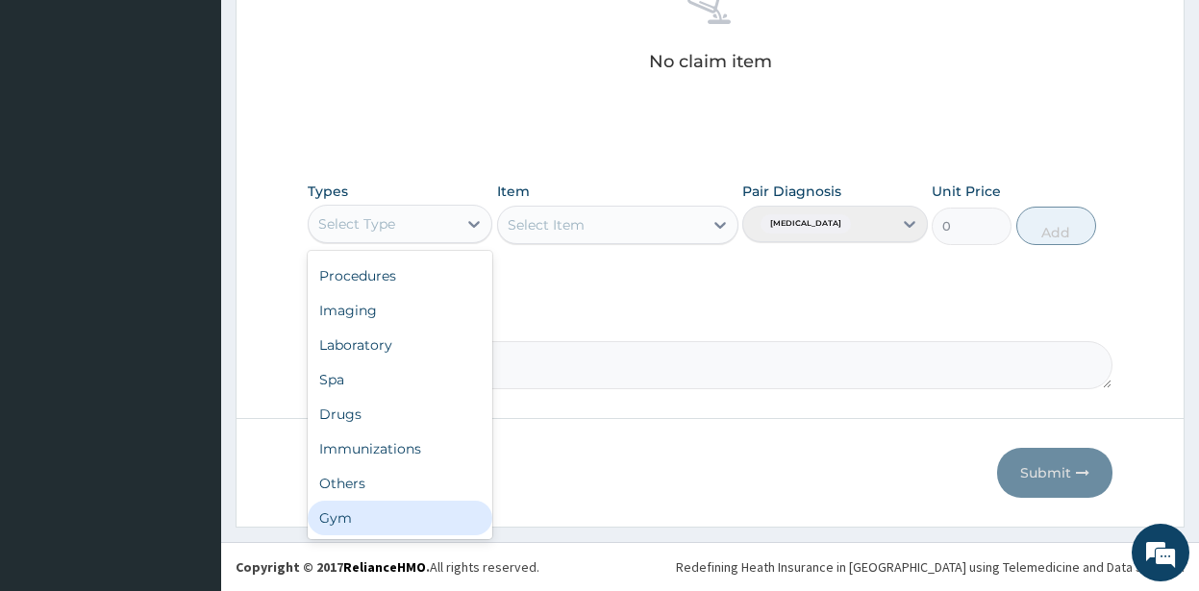
click at [359, 519] on div "Gym" at bounding box center [401, 518] width 186 height 35
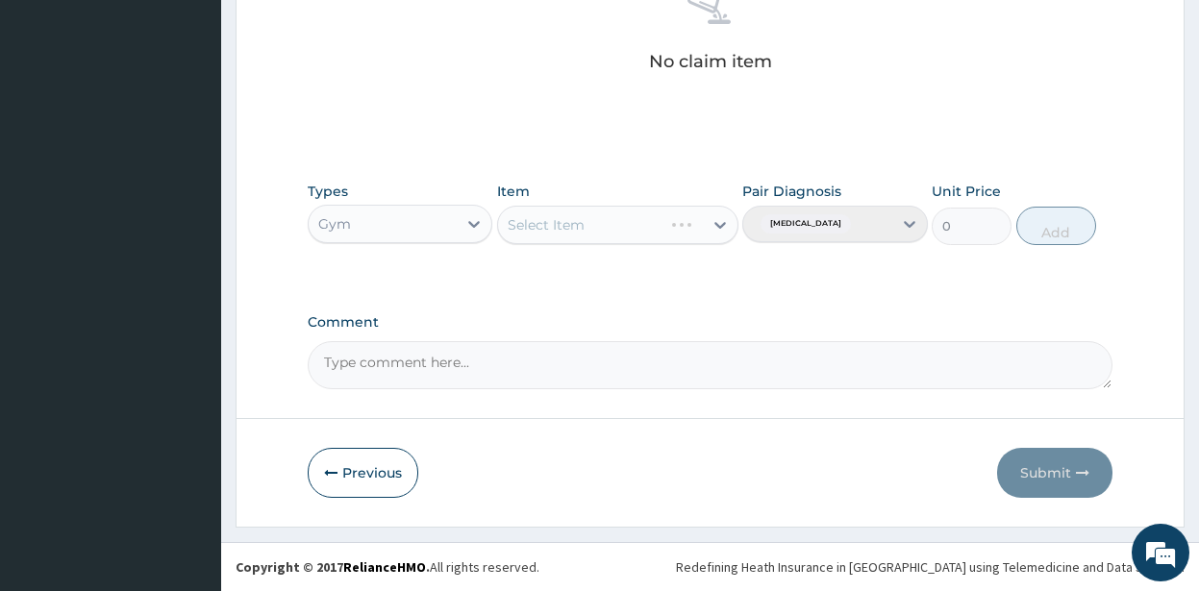
click at [725, 221] on div "Select Item" at bounding box center [617, 225] width 241 height 38
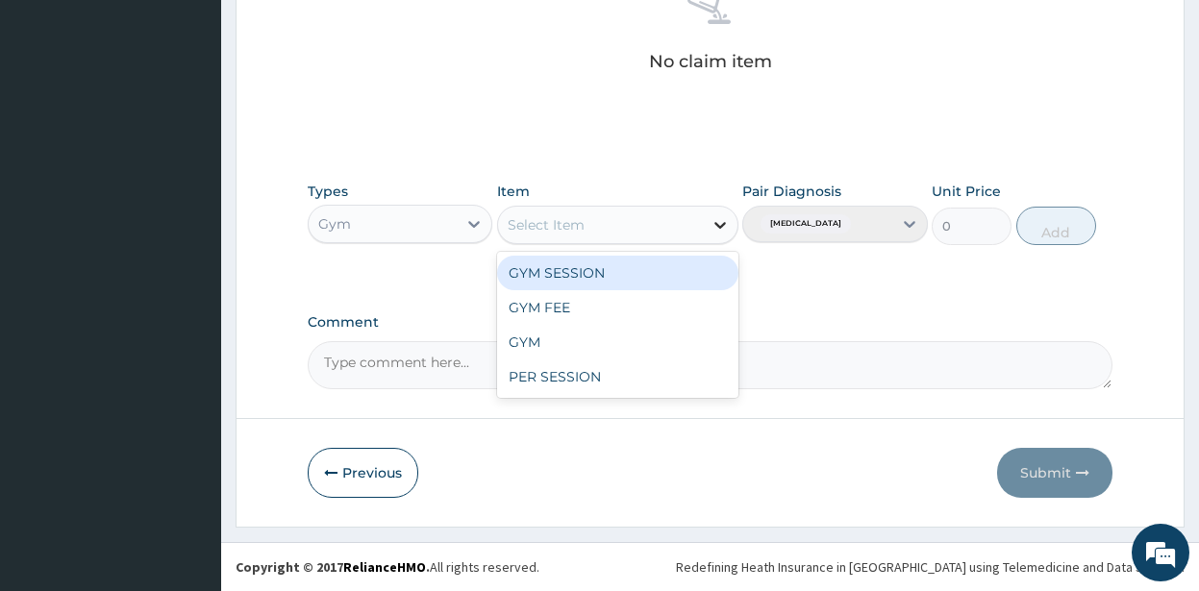
click at [718, 227] on icon at bounding box center [721, 225] width 12 height 7
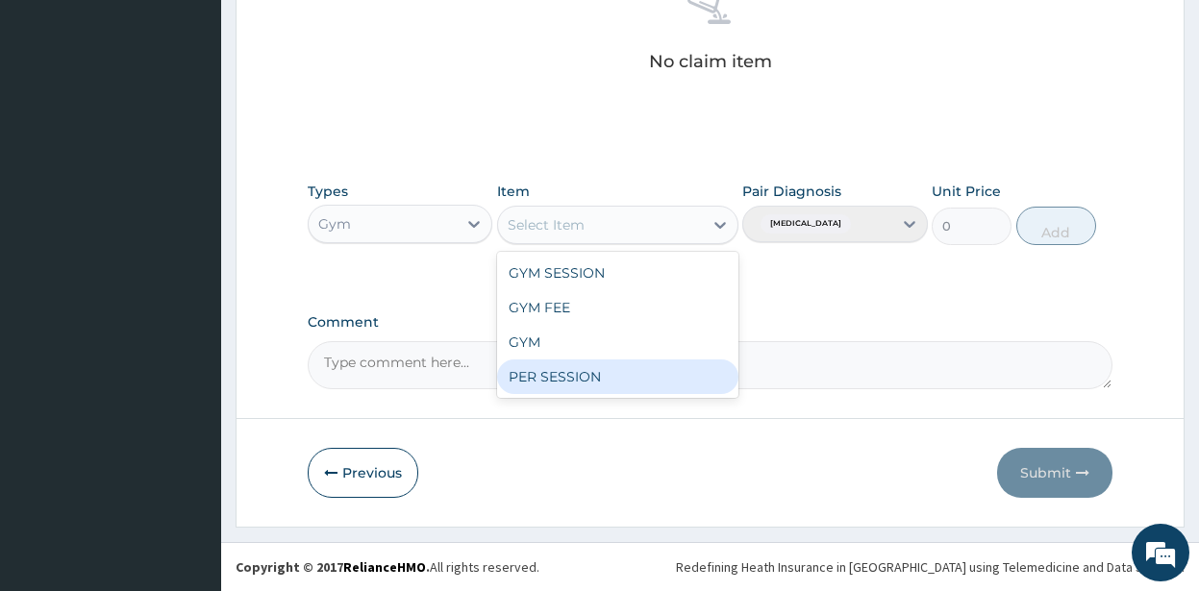
click at [533, 375] on div "PER SESSION" at bounding box center [617, 377] width 241 height 35
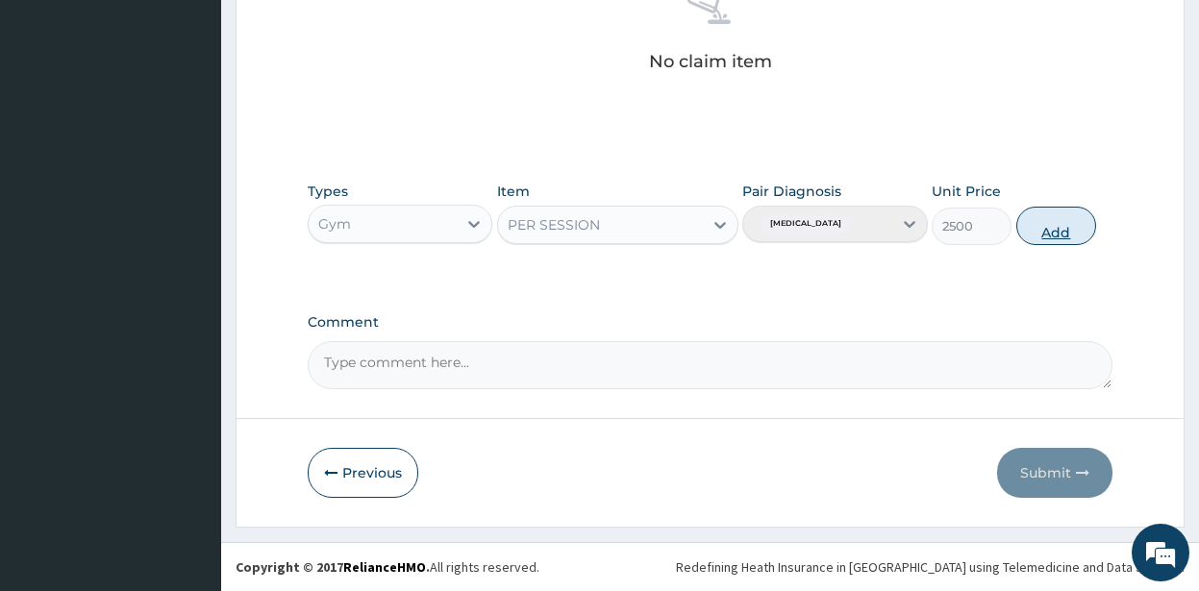
click at [1059, 222] on button "Add" at bounding box center [1057, 226] width 81 height 38
type input "0"
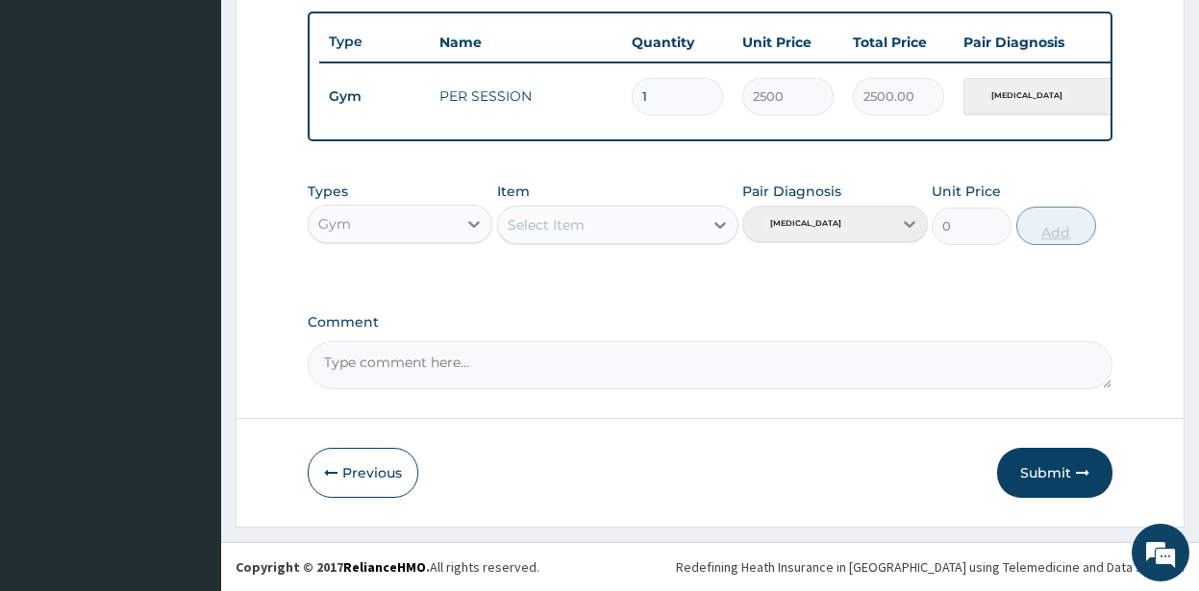
scroll to position [718, 0]
click at [1029, 478] on button "Submit" at bounding box center [1054, 473] width 115 height 50
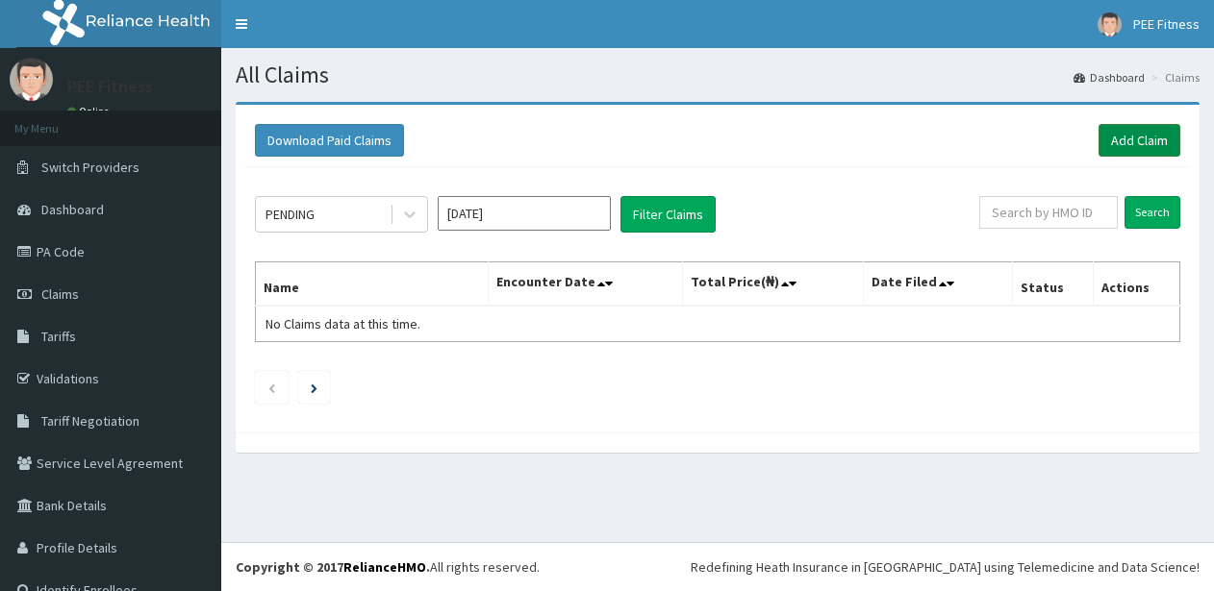
click at [1129, 138] on link "Add Claim" at bounding box center [1139, 140] width 82 height 33
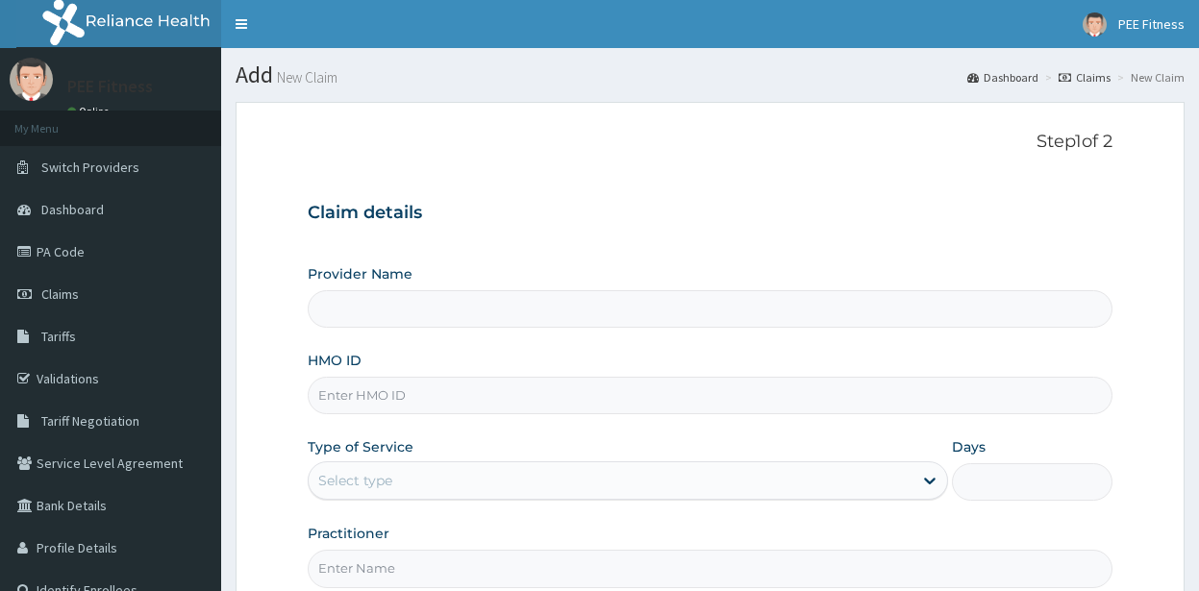
type input "PEE FITNESS"
type input "1"
